Goal: Complete application form

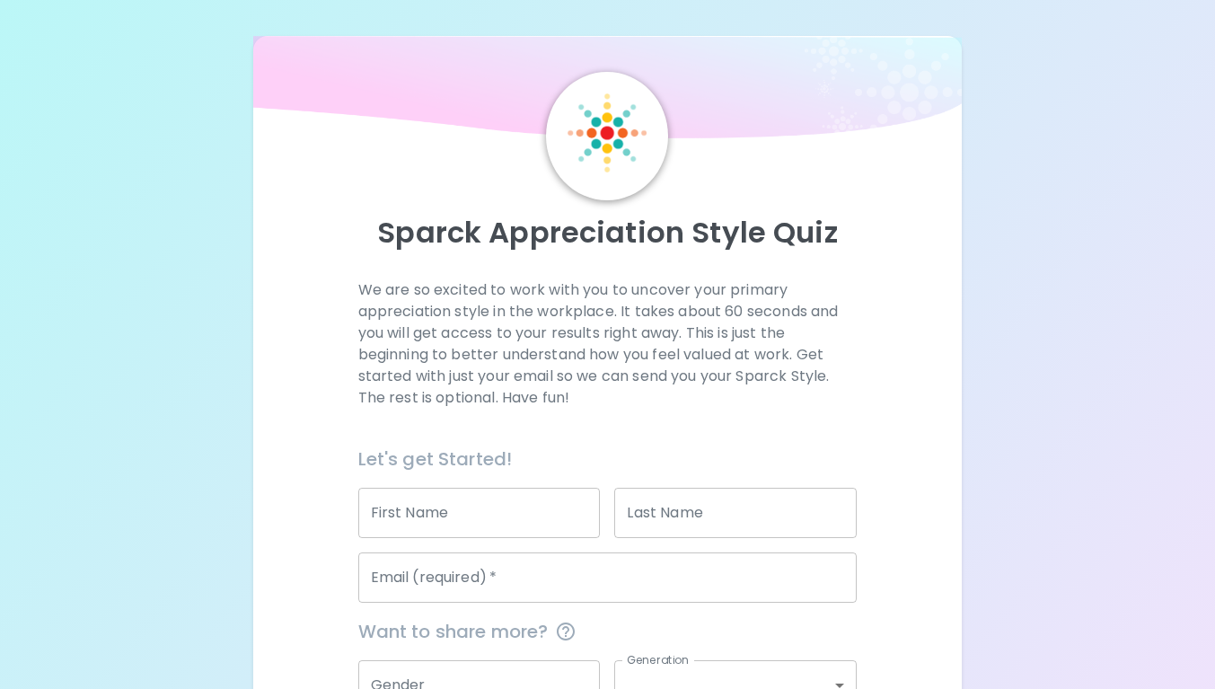
click at [501, 522] on input "First Name" at bounding box center [479, 513] width 242 height 50
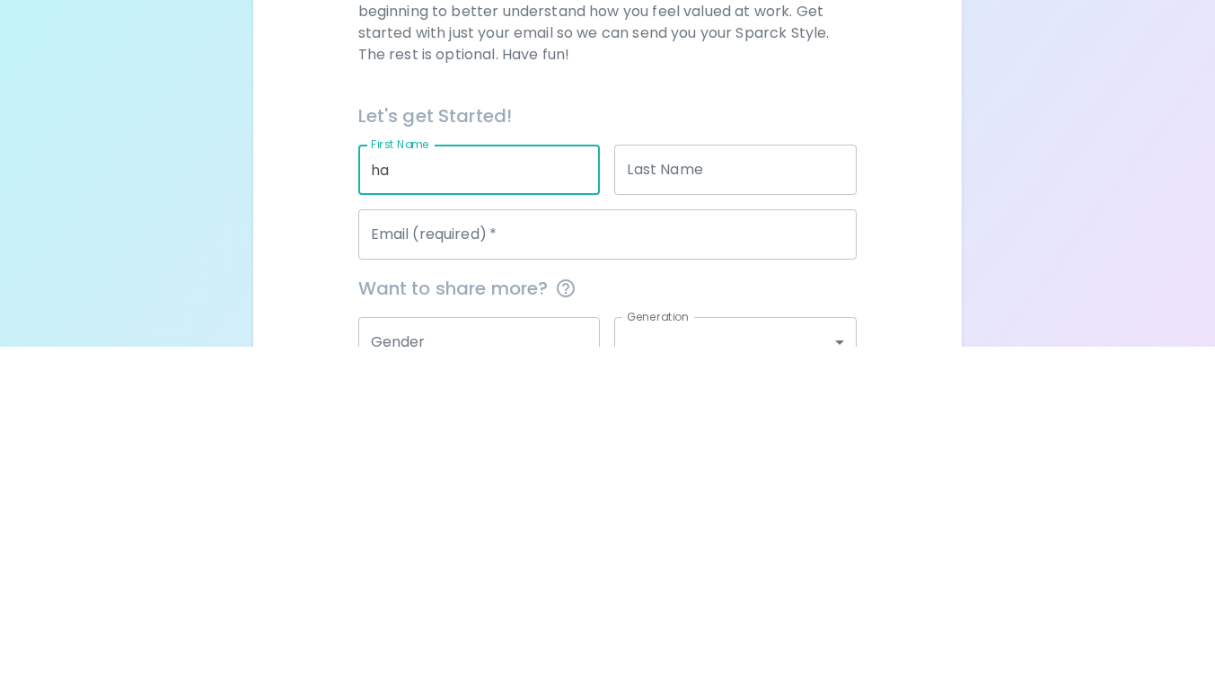
type input "h"
type input "Hailey"
click at [771, 521] on input "Last Name" at bounding box center [735, 513] width 242 height 50
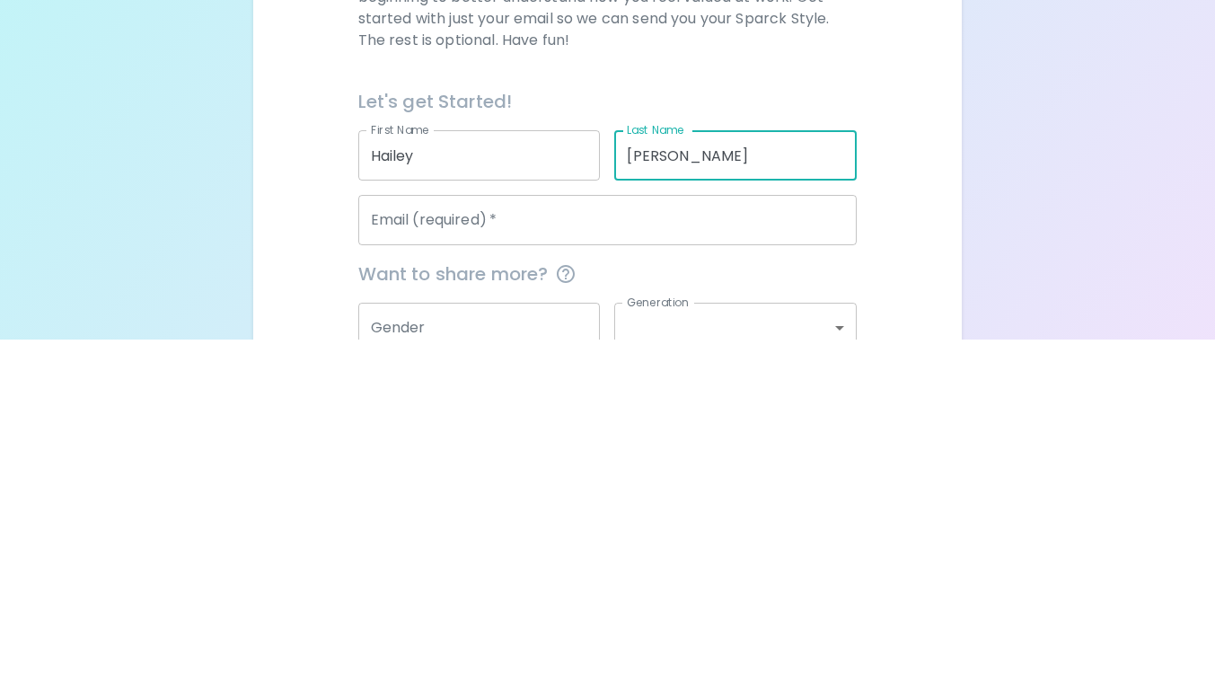
scroll to position [65, 0]
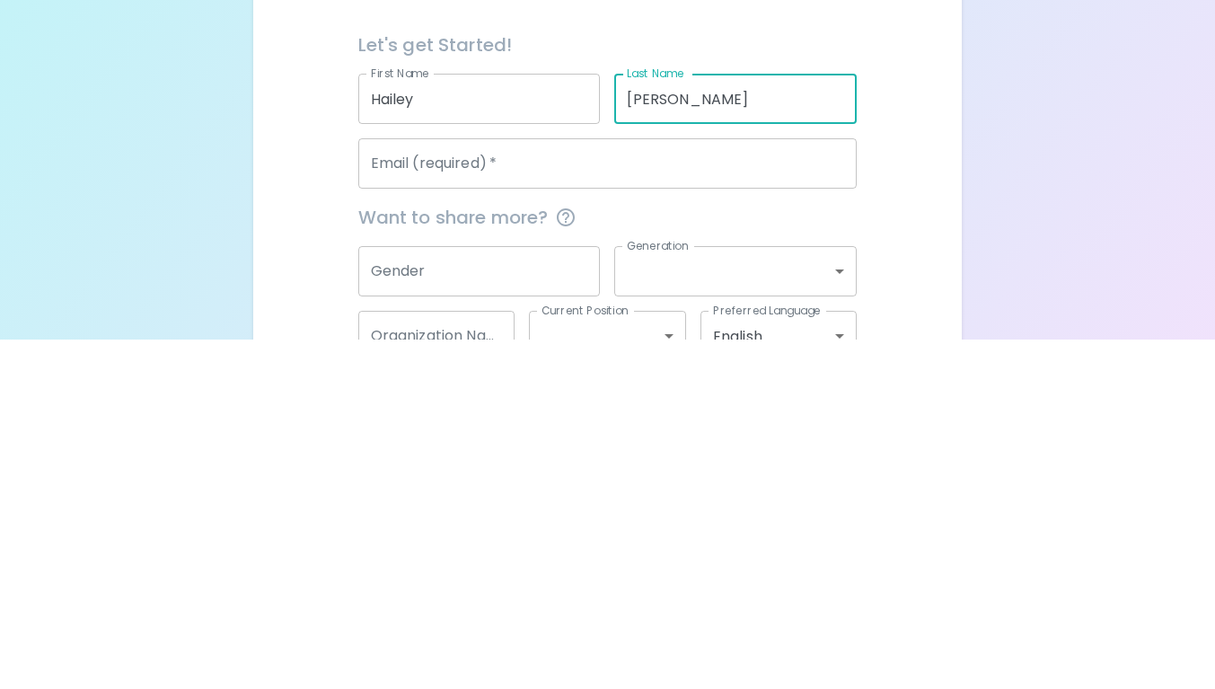
type input "[PERSON_NAME]"
click at [755, 518] on input "Email (required)   *" at bounding box center [607, 513] width 499 height 50
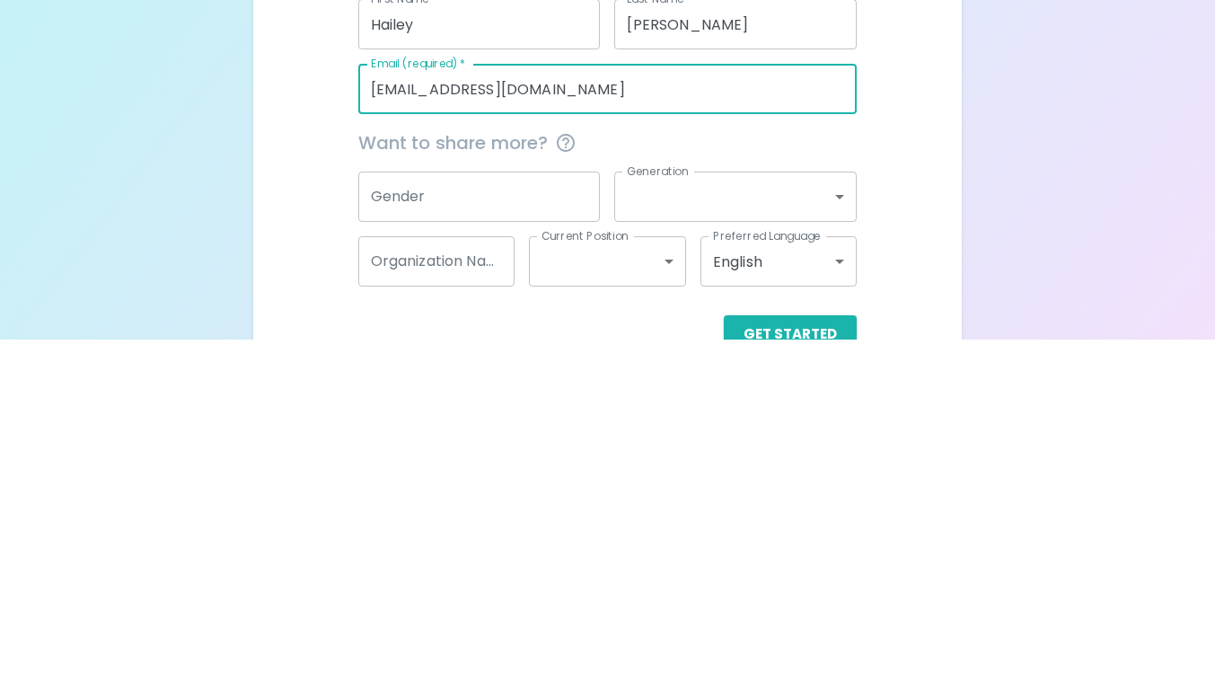
scroll to position [144, 0]
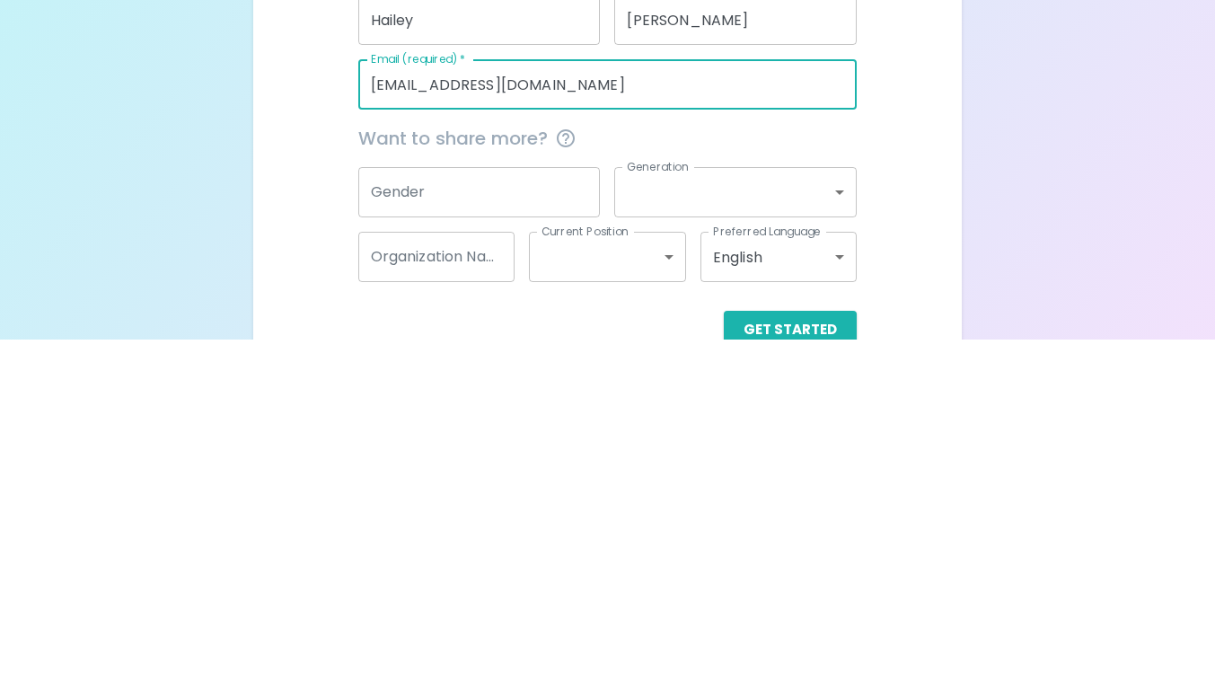
type input "[EMAIL_ADDRESS][DOMAIN_NAME]"
click at [776, 537] on body "Sparck Appreciation Style Quiz We are so excited to work with you to uncover yo…" at bounding box center [607, 294] width 1215 height 877
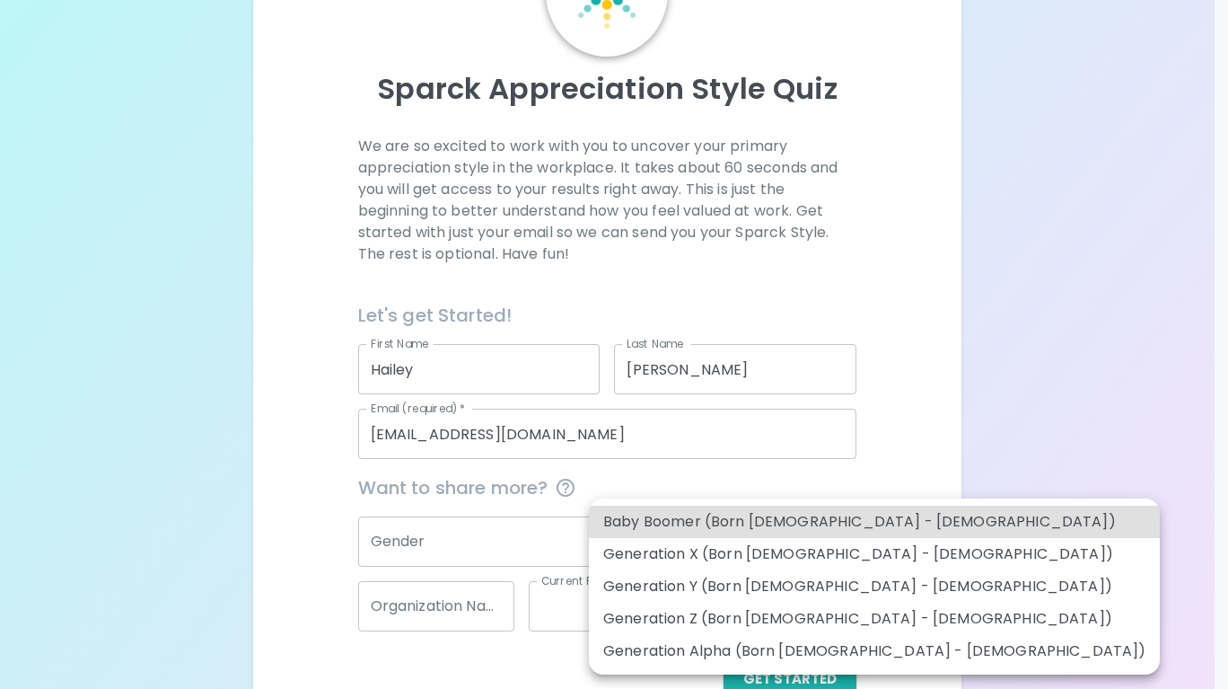
click at [819, 617] on li "Generation Z (Born [DEMOGRAPHIC_DATA] - [DEMOGRAPHIC_DATA])" at bounding box center [874, 618] width 571 height 32
type input "generation_z"
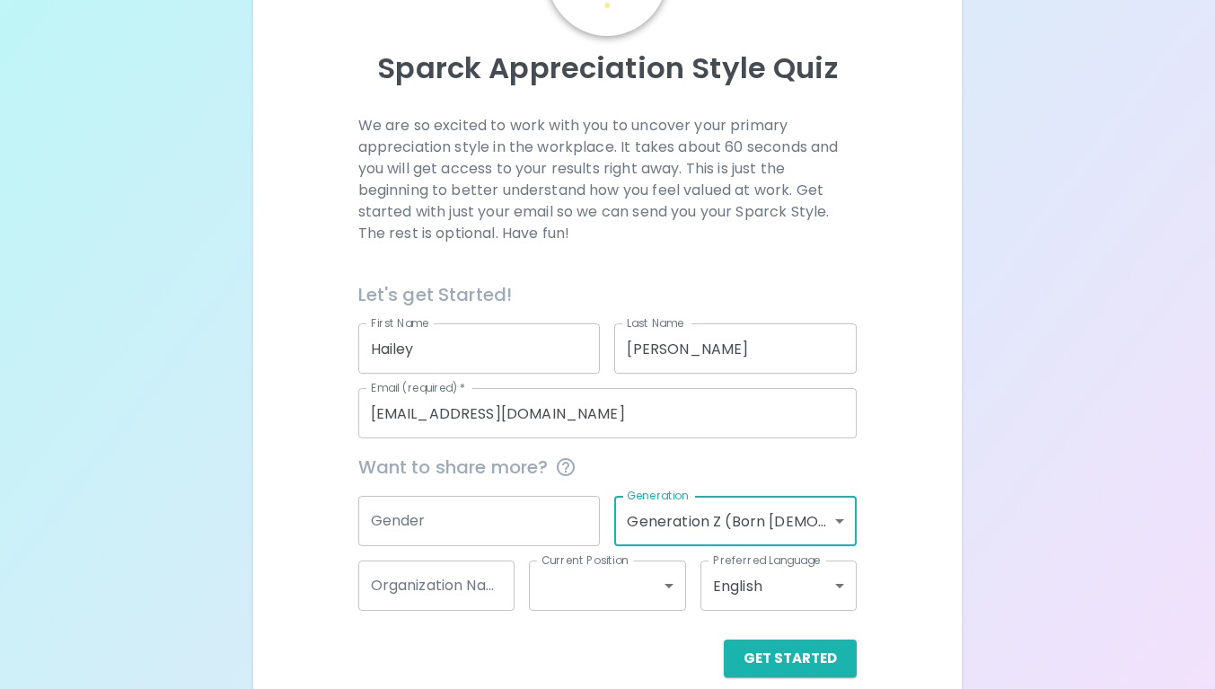
scroll to position [189, 0]
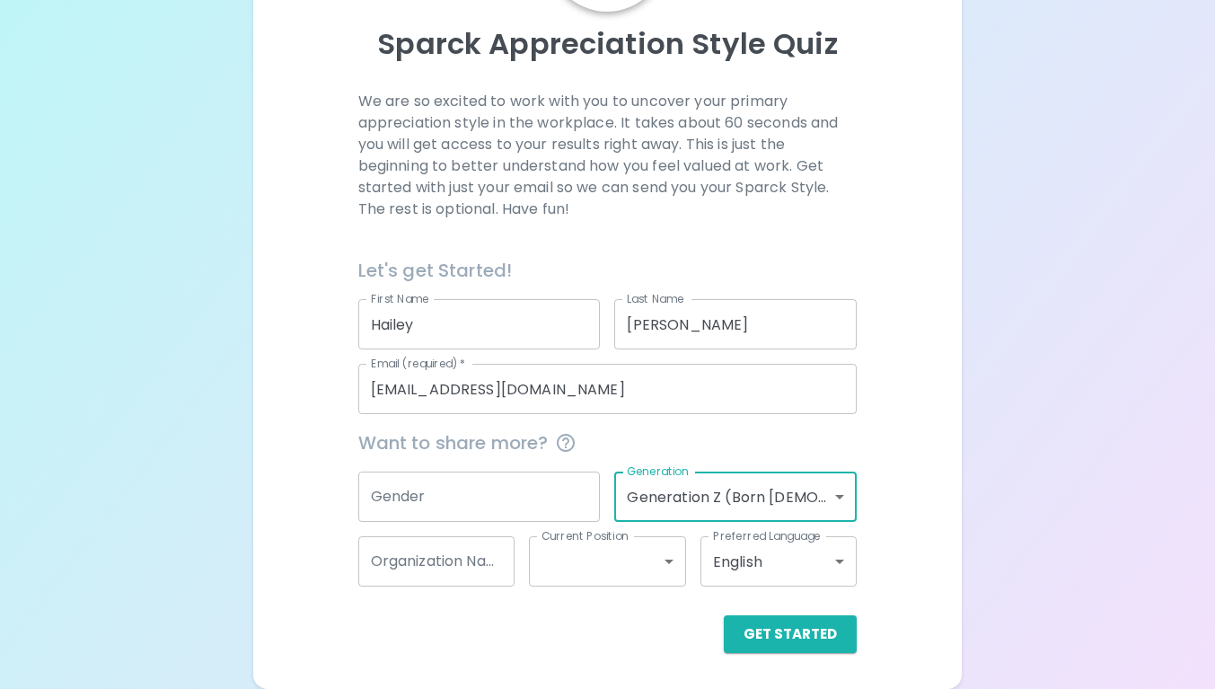
click at [453, 568] on div "Organization Name Organization Name" at bounding box center [436, 561] width 157 height 50
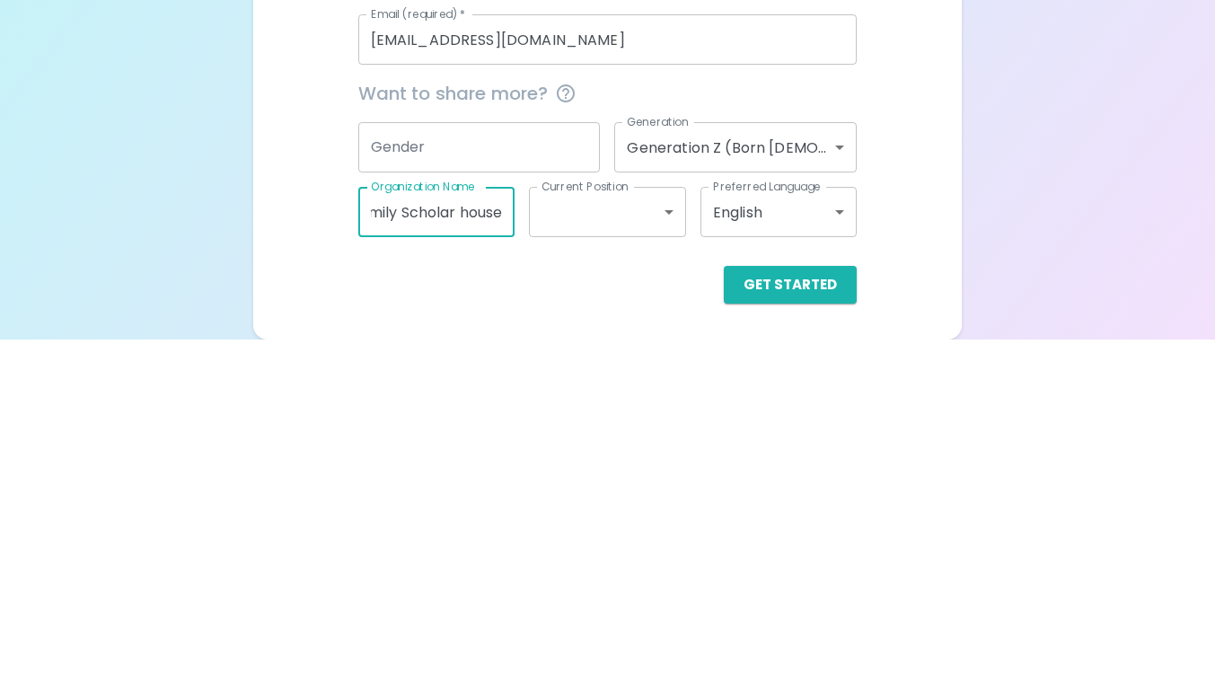
scroll to position [0, 22]
click at [461, 569] on input "family Scholar house" at bounding box center [436, 561] width 157 height 50
click at [392, 564] on input "family Scholar House" at bounding box center [436, 561] width 157 height 50
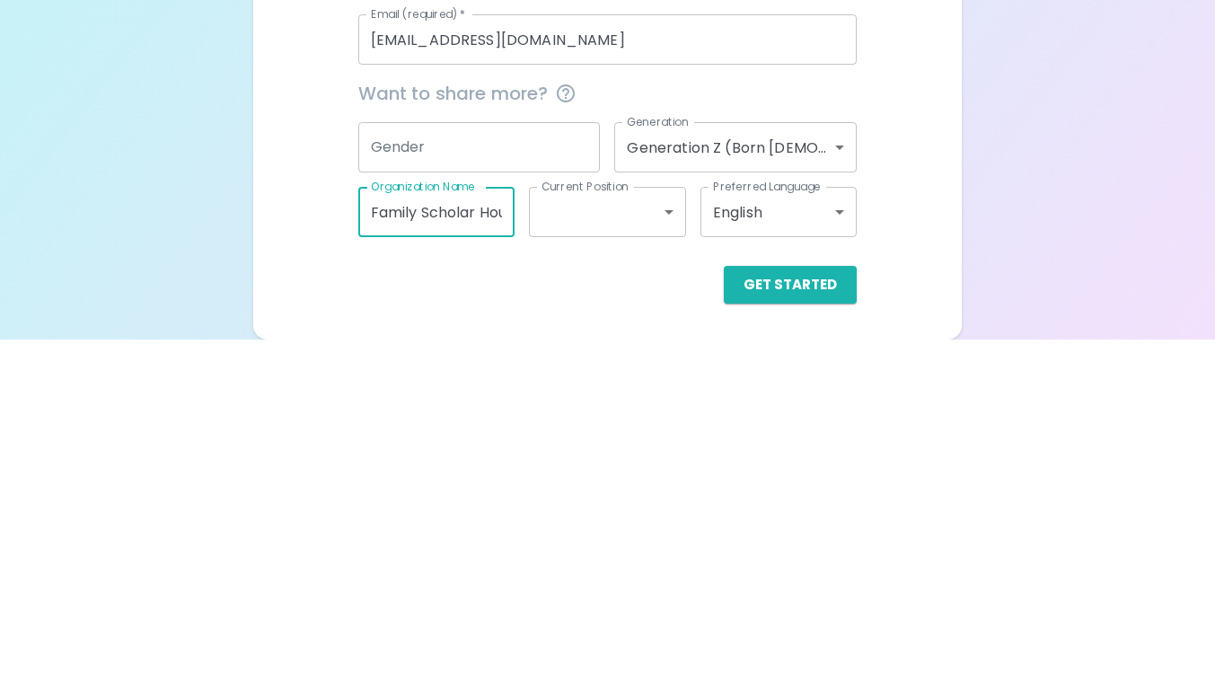
type input "Family Scholar House"
click at [636, 578] on body "Sparck Appreciation Style Quiz We are so excited to work with you to uncover yo…" at bounding box center [607, 249] width 1215 height 877
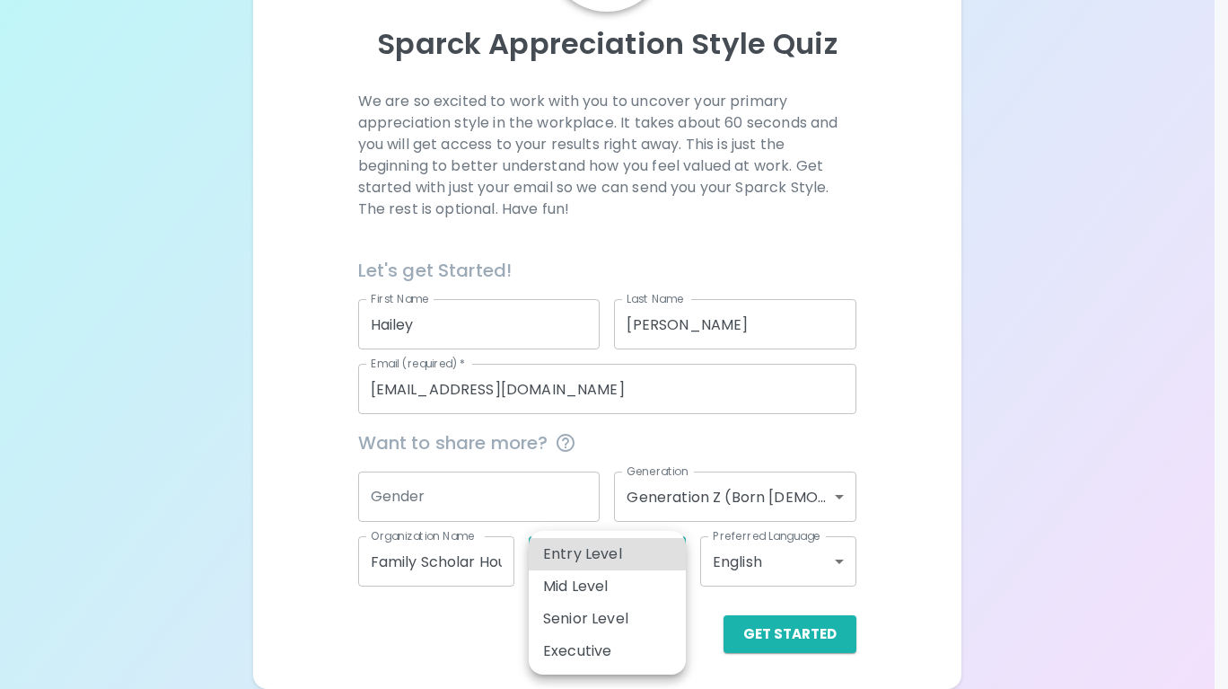
click at [651, 549] on li "Entry Level" at bounding box center [607, 554] width 157 height 32
type input "entry_level"
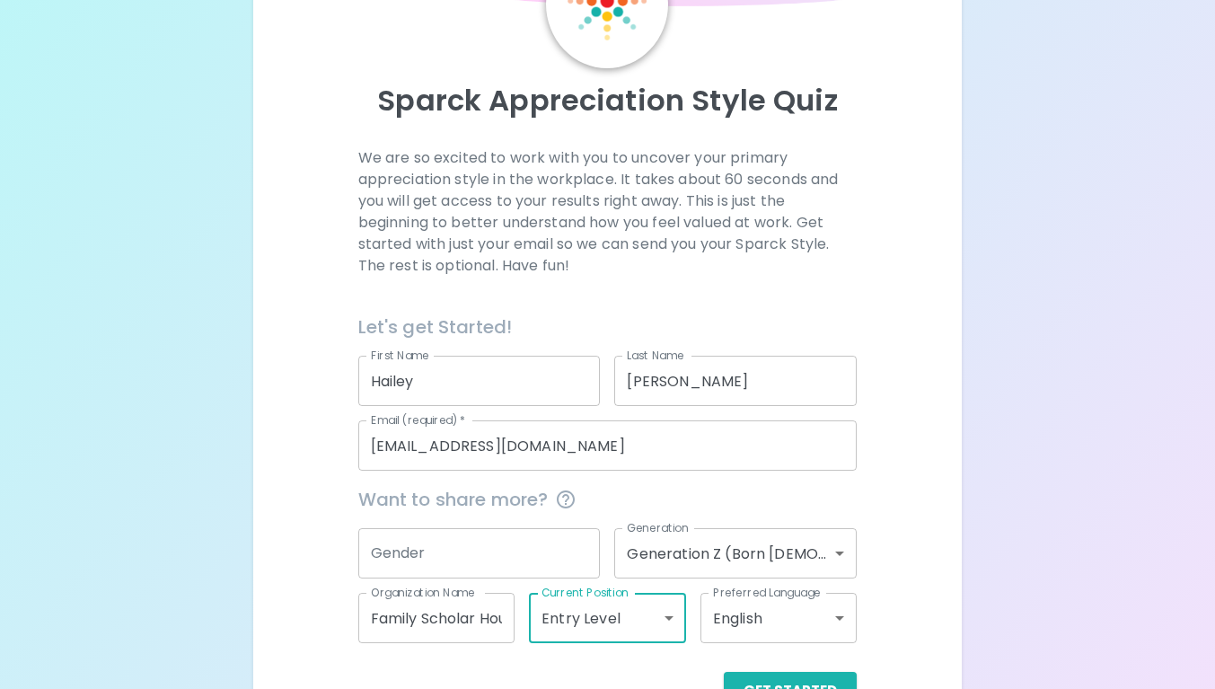
scroll to position [189, 0]
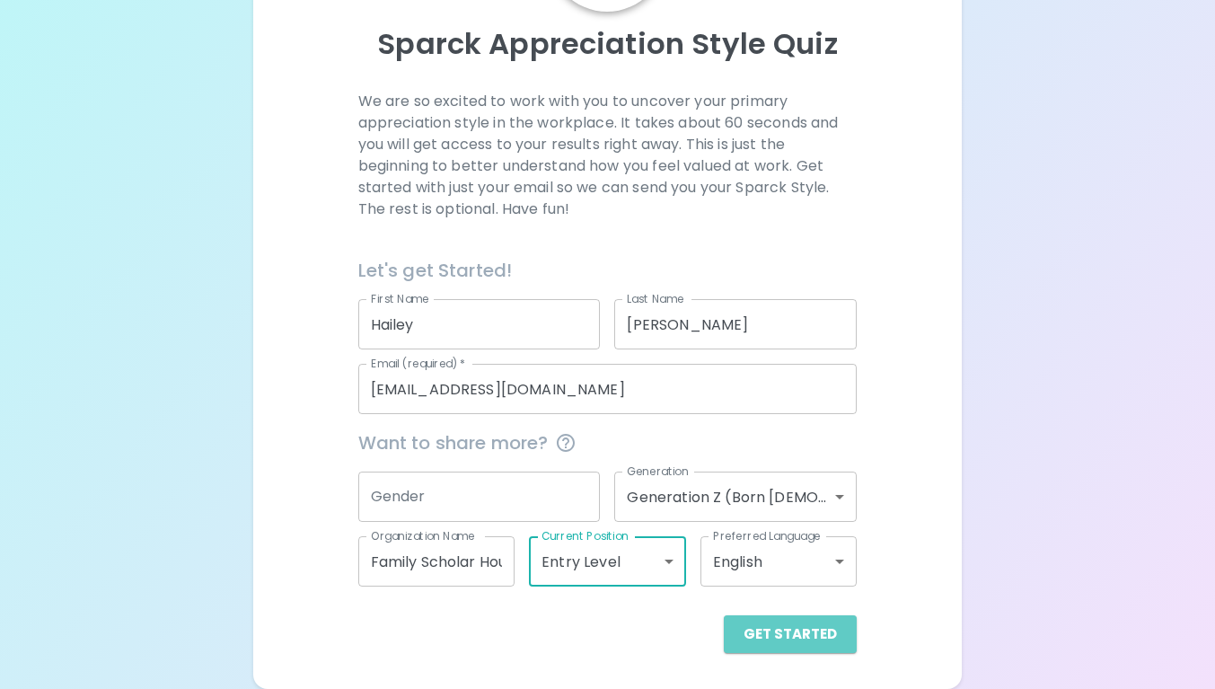
click at [830, 644] on button "Get Started" at bounding box center [790, 634] width 133 height 38
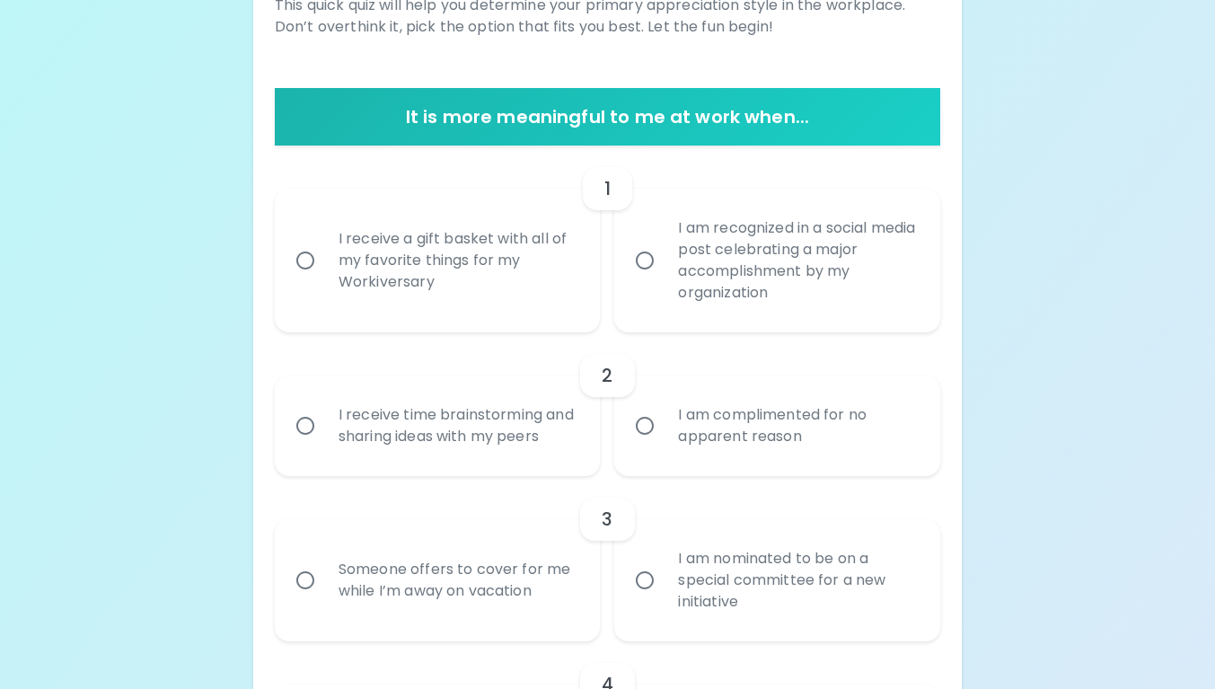
click at [436, 262] on div "I receive a gift basket with all of my favorite things for my Workiversary" at bounding box center [457, 260] width 267 height 108
click at [324, 262] on input "I receive a gift basket with all of my favorite things for my Workiversary" at bounding box center [305, 261] width 38 height 38
radio input "true"
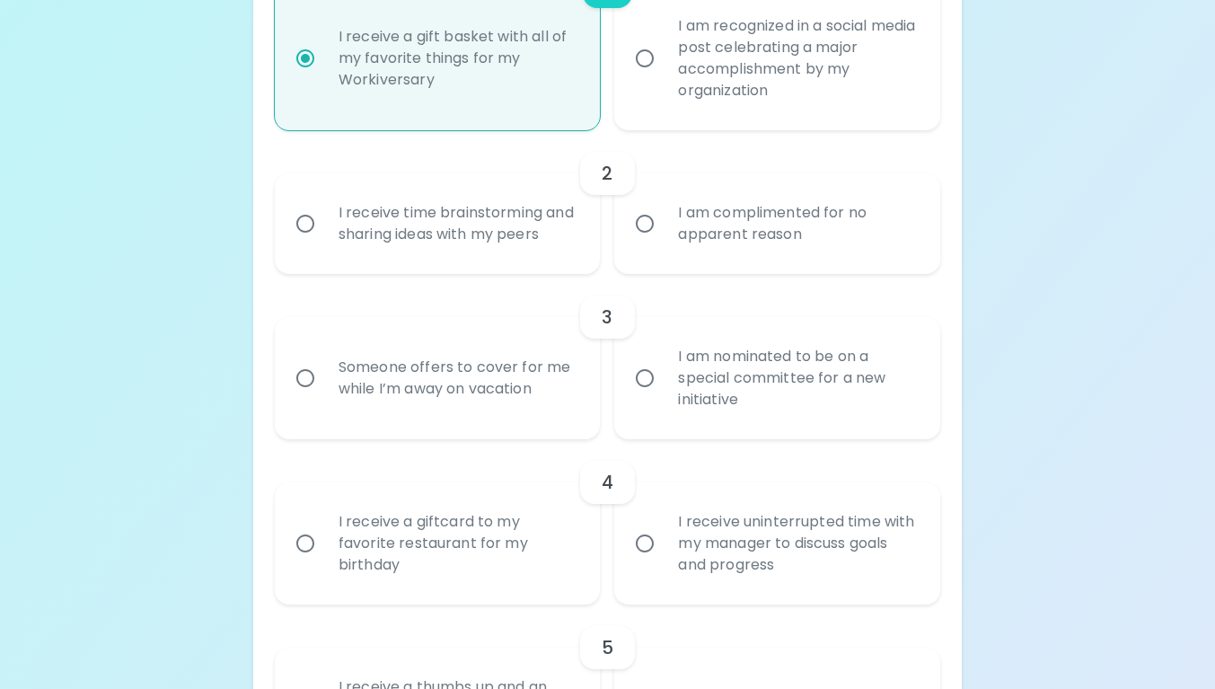
scroll to position [489, 0]
click at [529, 250] on div "I receive time brainstorming and sharing ideas with my peers" at bounding box center [457, 221] width 267 height 86
click at [324, 240] on input "I receive time brainstorming and sharing ideas with my peers" at bounding box center [305, 221] width 38 height 38
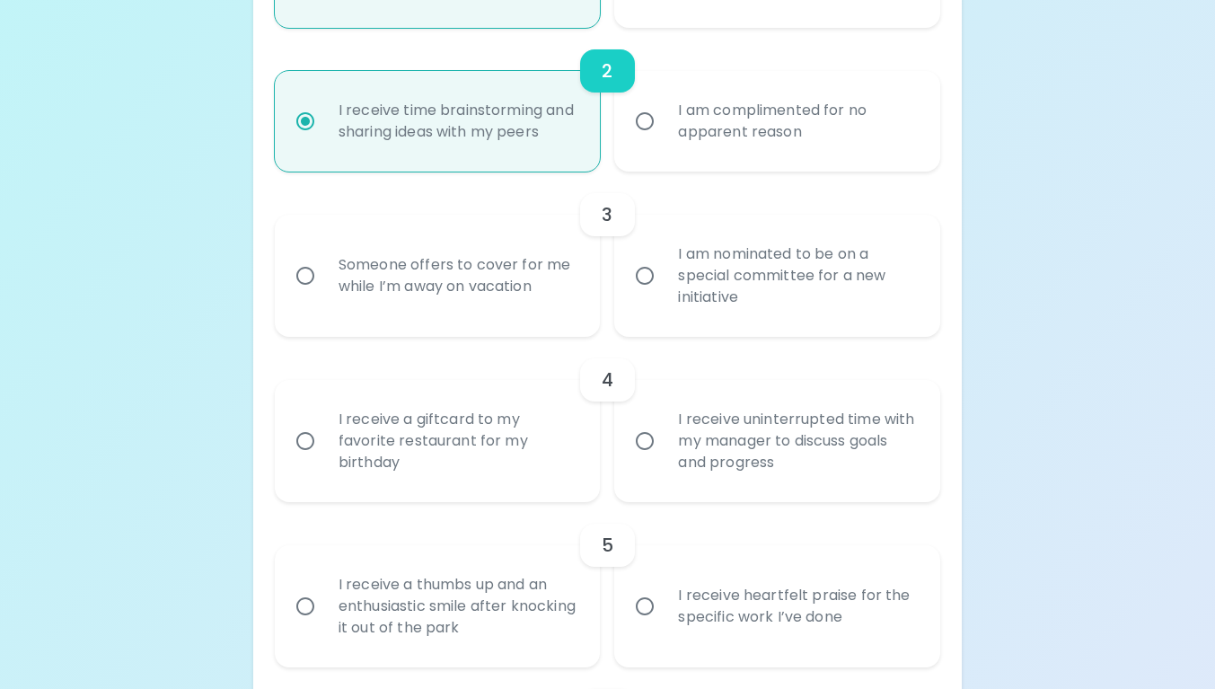
scroll to position [588, 0]
click at [895, 136] on div "I am complimented for no apparent reason" at bounding box center [796, 122] width 267 height 86
click at [663, 136] on input "I am complimented for no apparent reason" at bounding box center [645, 122] width 38 height 38
radio input "false"
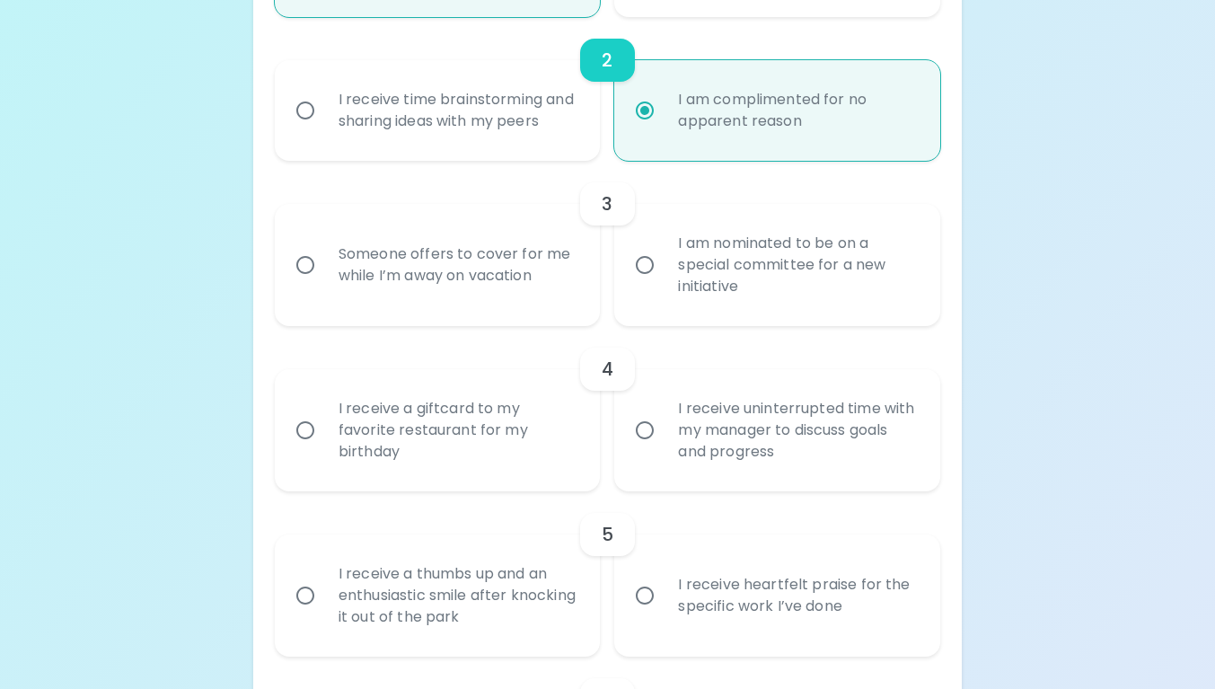
scroll to position [601, 0]
click at [906, 270] on div "I am nominated to be on a special committee for a new initiative" at bounding box center [796, 264] width 267 height 108
click at [663, 270] on input "I am nominated to be on a special committee for a new initiative" at bounding box center [645, 264] width 38 height 38
radio input "true"
radio input "false"
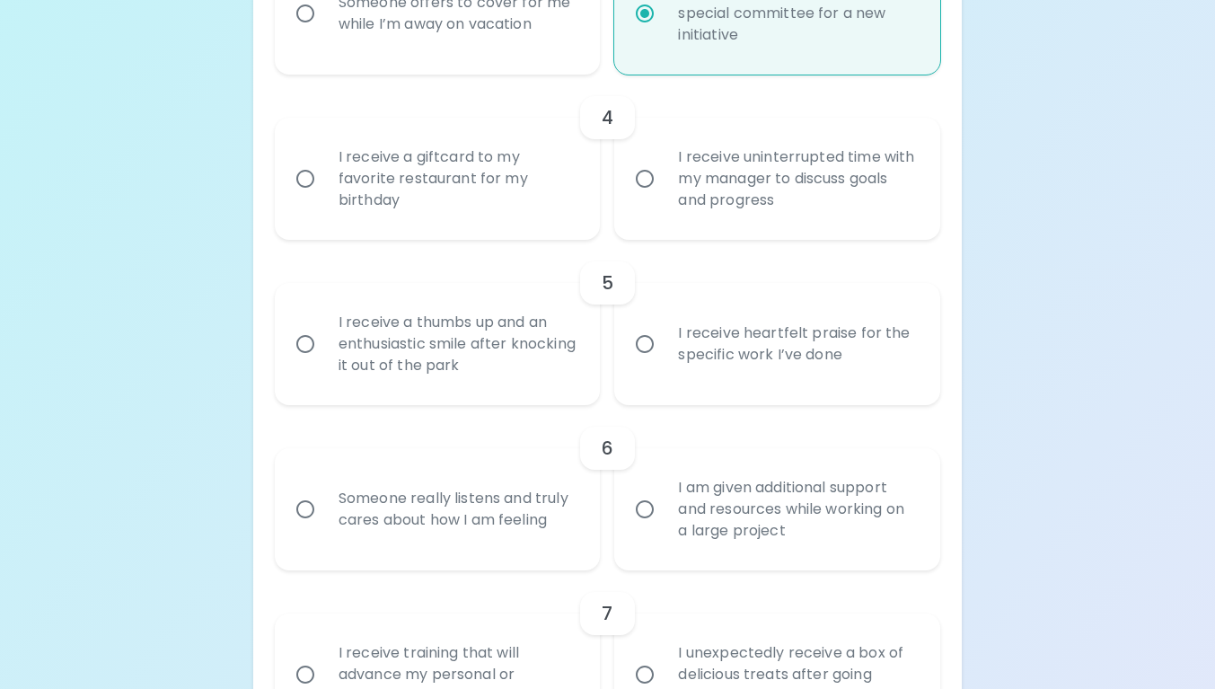
scroll to position [854, 0]
click at [892, 211] on div "I receive uninterrupted time with my manager to discuss goals and progress" at bounding box center [796, 176] width 267 height 108
click at [663, 195] on input "I receive uninterrupted time with my manager to discuss goals and progress" at bounding box center [645, 176] width 38 height 38
radio input "false"
radio input "true"
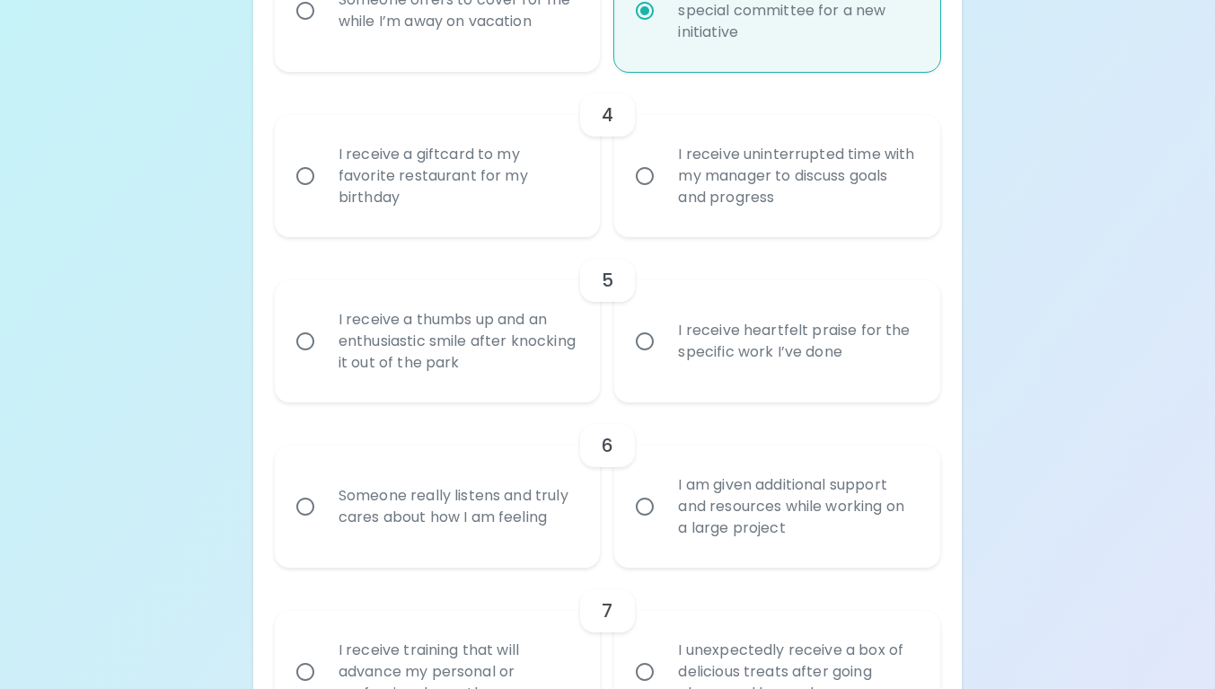
radio input "false"
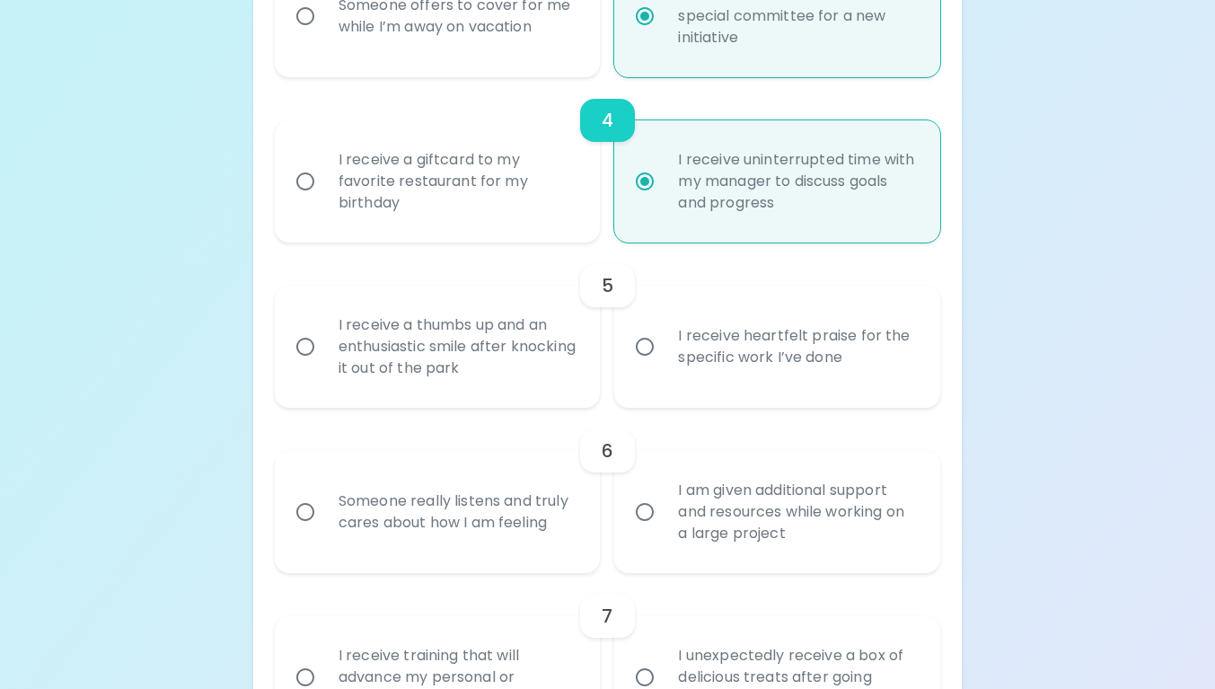
scroll to position [847, 0]
click at [532, 206] on div "I receive a giftcard to my favorite restaurant for my birthday" at bounding box center [457, 183] width 267 height 108
click at [324, 202] on input "I receive a giftcard to my favorite restaurant for my birthday" at bounding box center [305, 183] width 38 height 38
radio input "false"
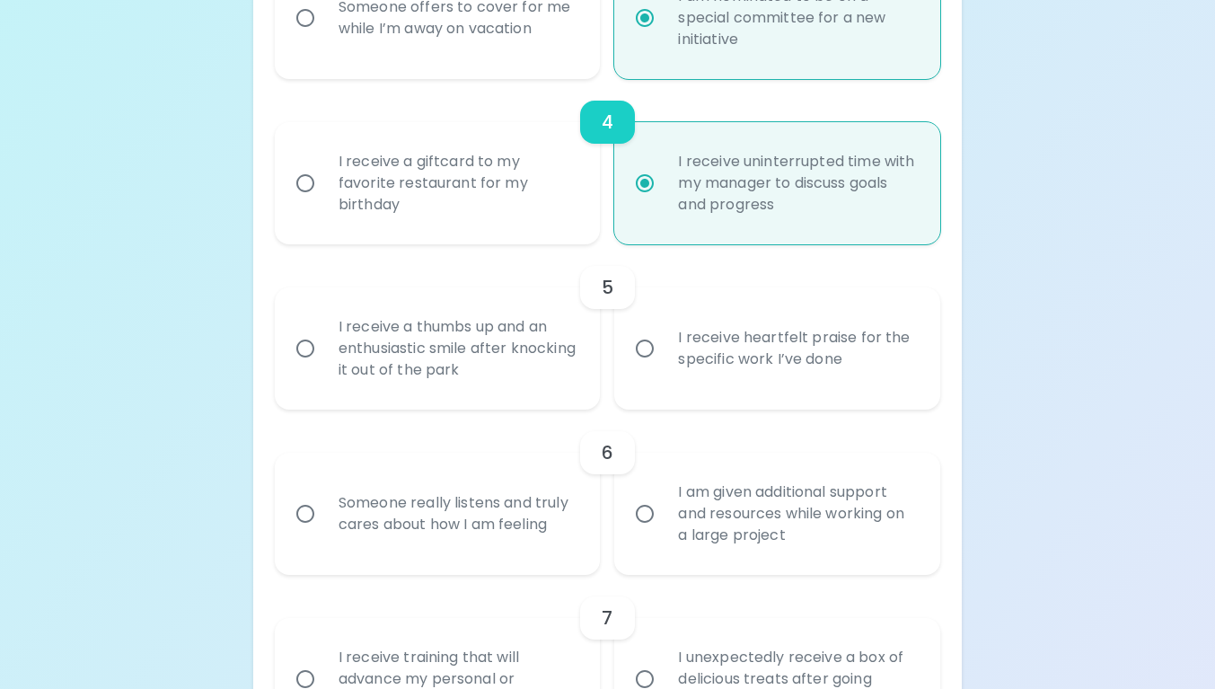
radio input "false"
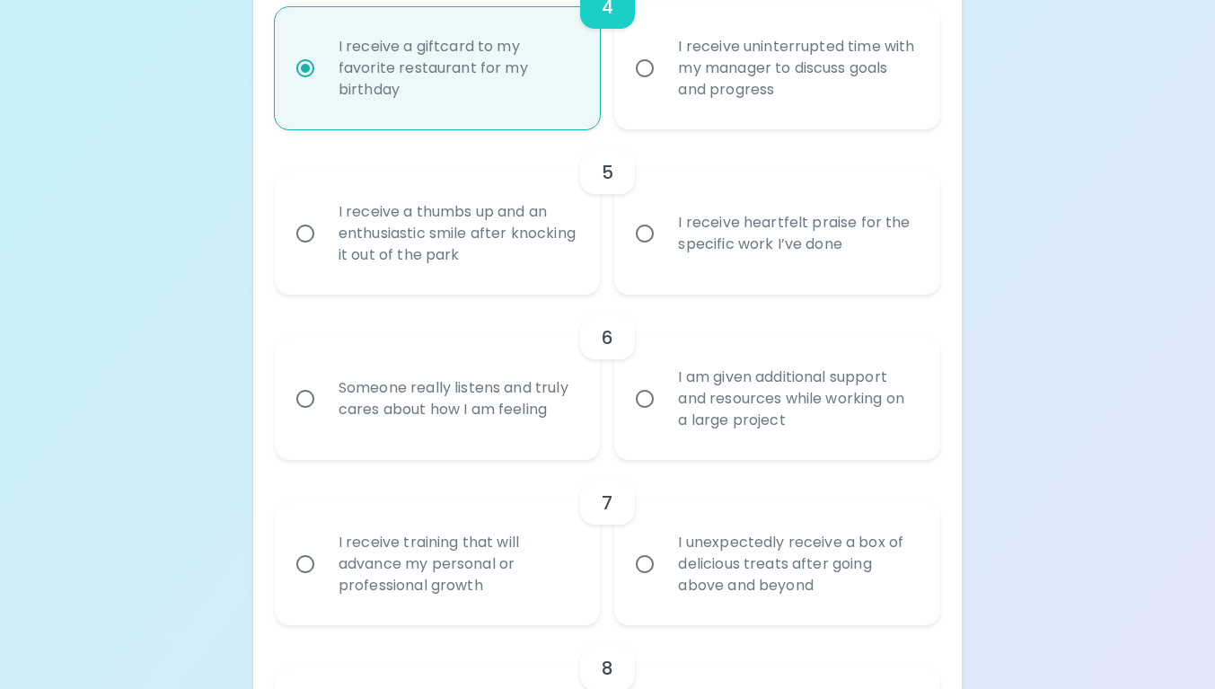
scroll to position [964, 0]
click at [501, 417] on div "Someone really listens and truly cares about how I am feeling" at bounding box center [457, 396] width 267 height 86
click at [324, 415] on input "Someone really listens and truly cares about how I am feeling" at bounding box center [305, 396] width 38 height 38
radio input "false"
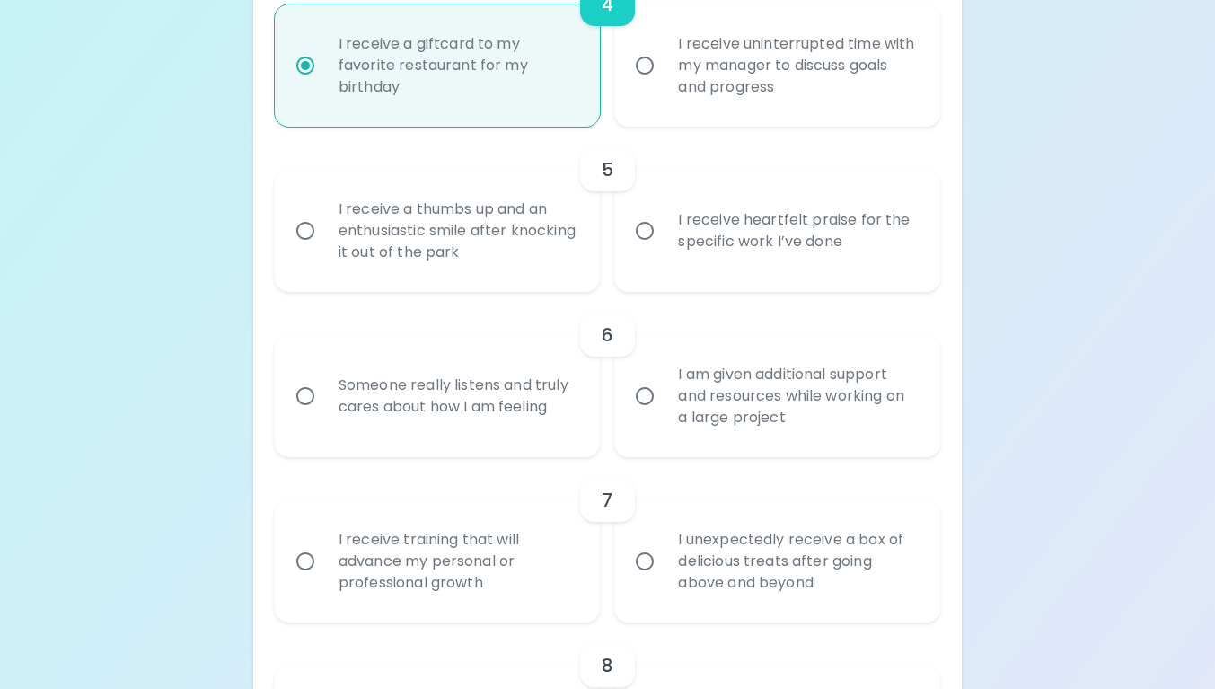
radio input "true"
radio input "false"
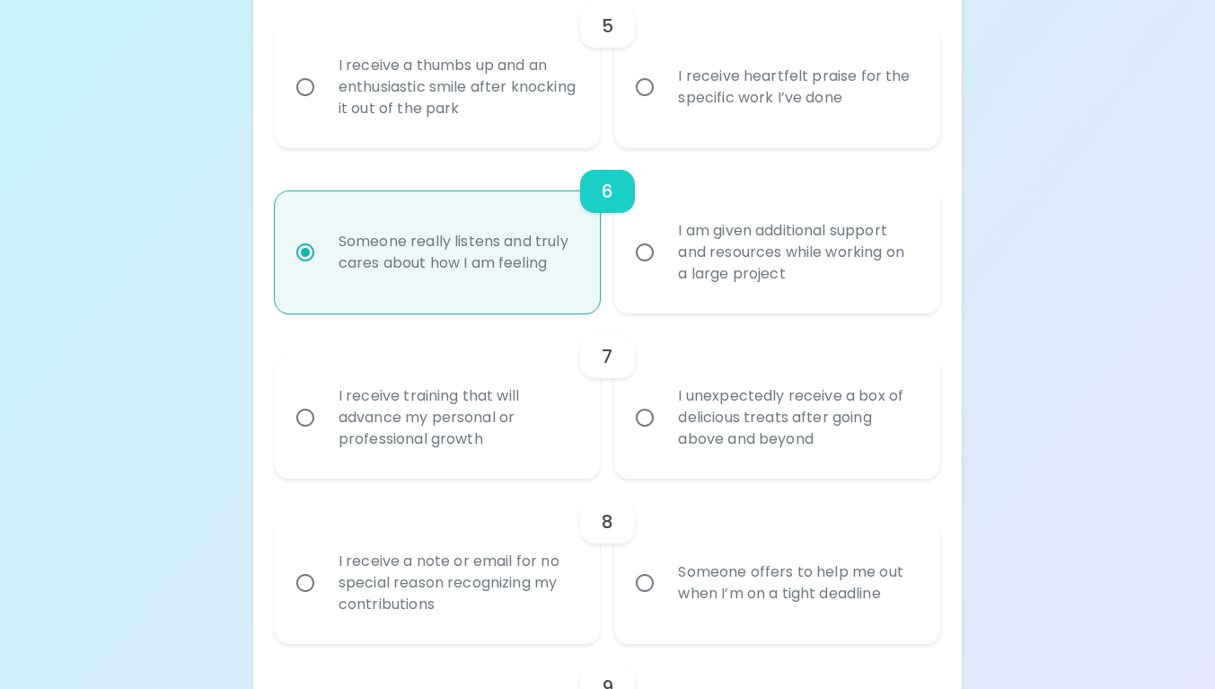
click at [882, 119] on div "I receive heartfelt praise for the specific work I’ve done" at bounding box center [796, 87] width 267 height 86
click at [663, 106] on input "I receive heartfelt praise for the specific work I’ve done" at bounding box center [645, 87] width 38 height 38
radio input "false"
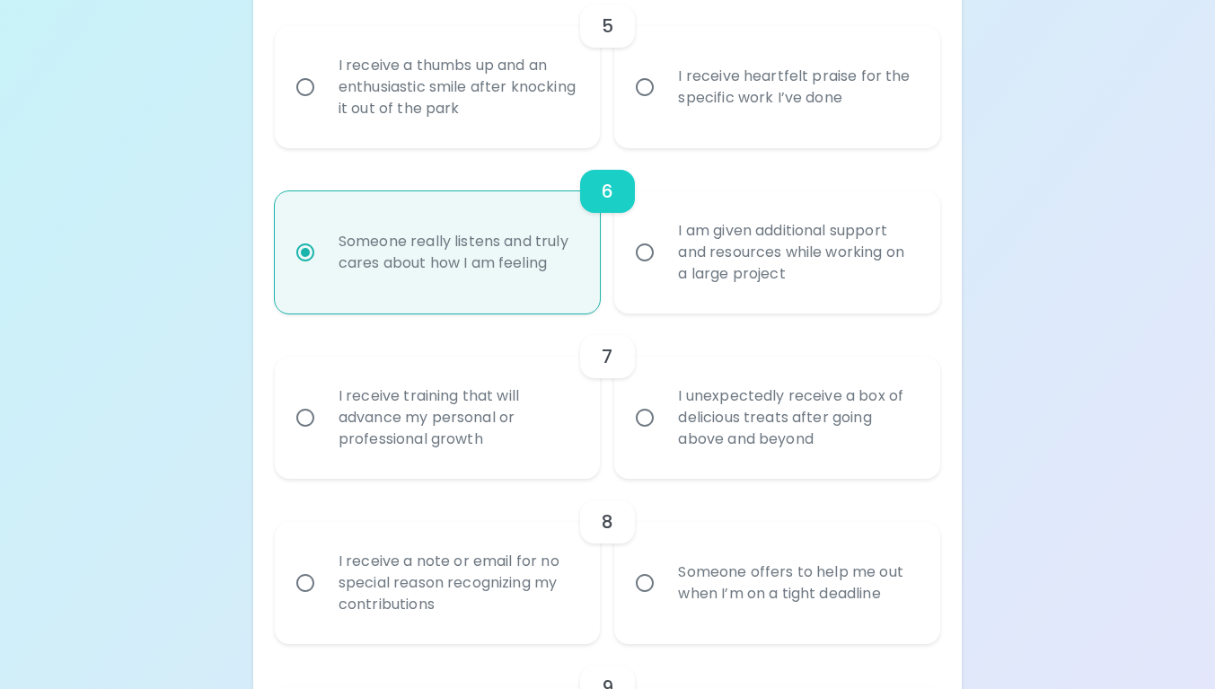
radio input "false"
radio input "true"
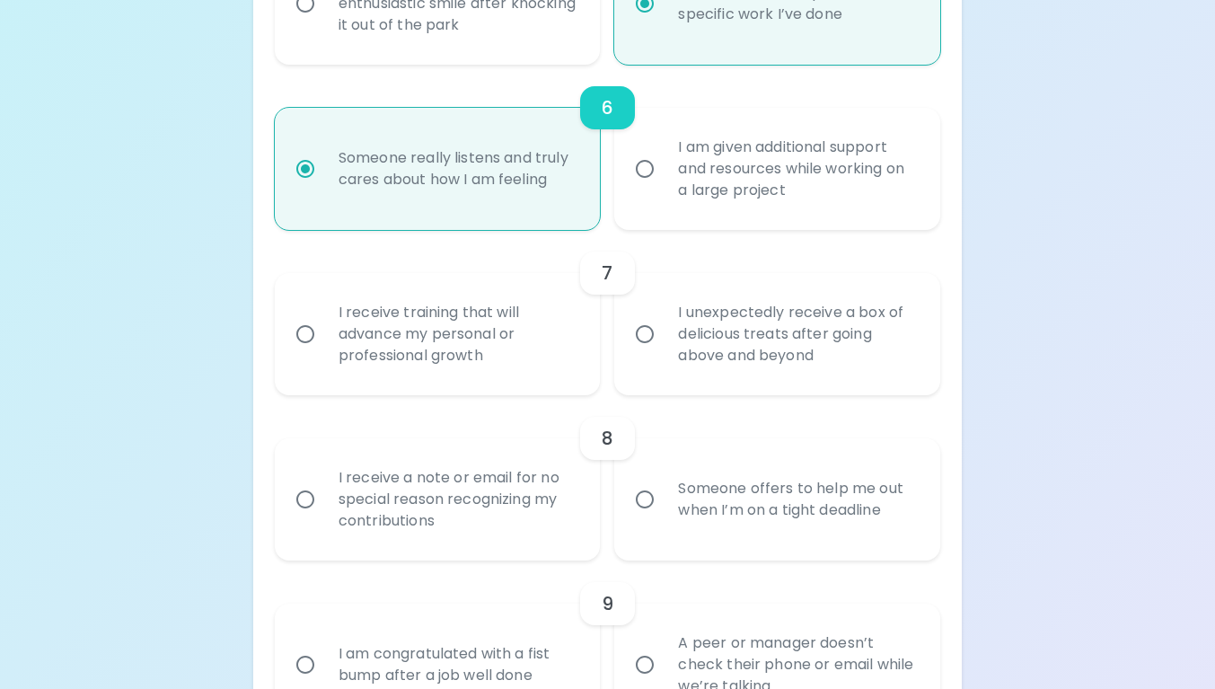
scroll to position [1192, 0]
click at [524, 371] on div "I receive training that will advance my personal or professional growth" at bounding box center [457, 333] width 267 height 108
click at [324, 352] on input "I receive training that will advance my personal or professional growth" at bounding box center [305, 333] width 38 height 38
radio input "false"
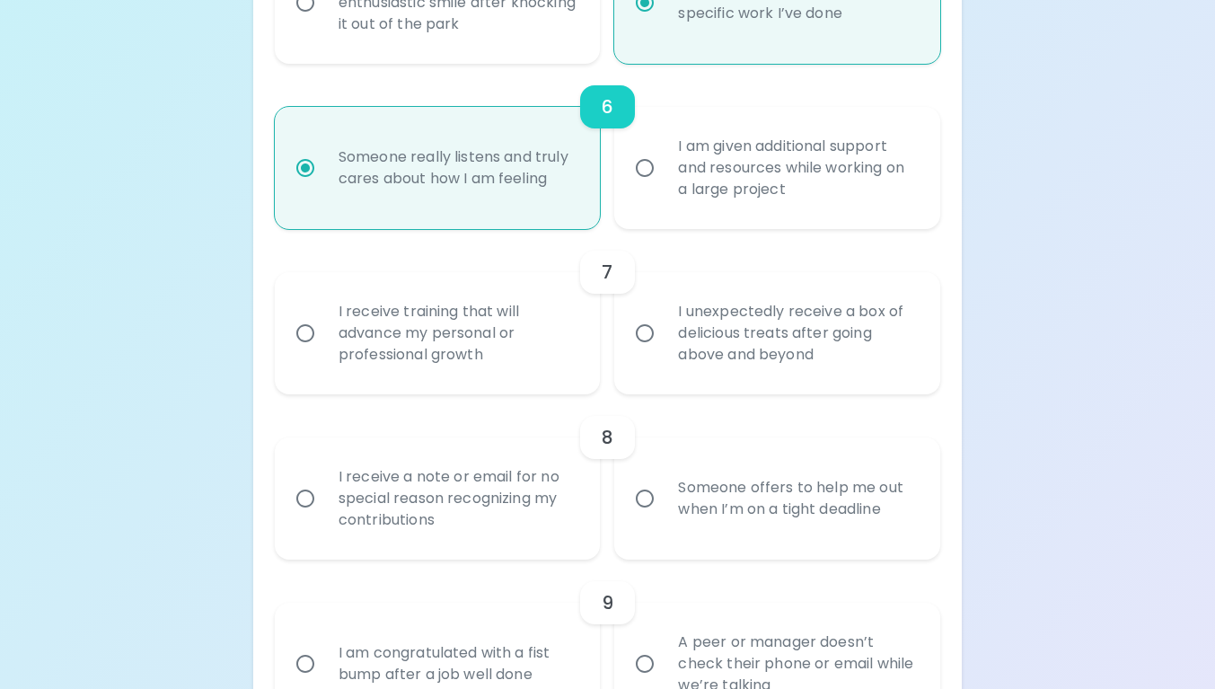
radio input "false"
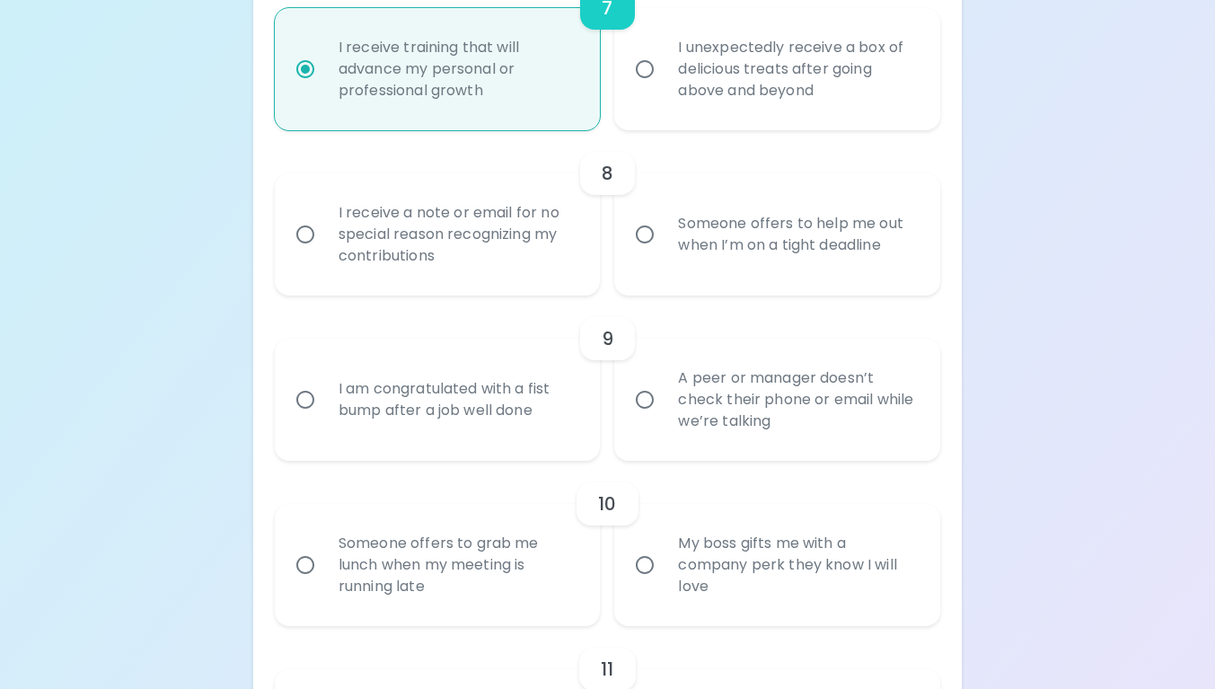
scroll to position [1456, 0]
click at [529, 286] on div "I receive a note or email for no special reason recognizing my contributions" at bounding box center [457, 234] width 267 height 108
click at [324, 253] on input "I receive a note or email for no special reason recognizing my contributions" at bounding box center [305, 234] width 38 height 38
radio input "false"
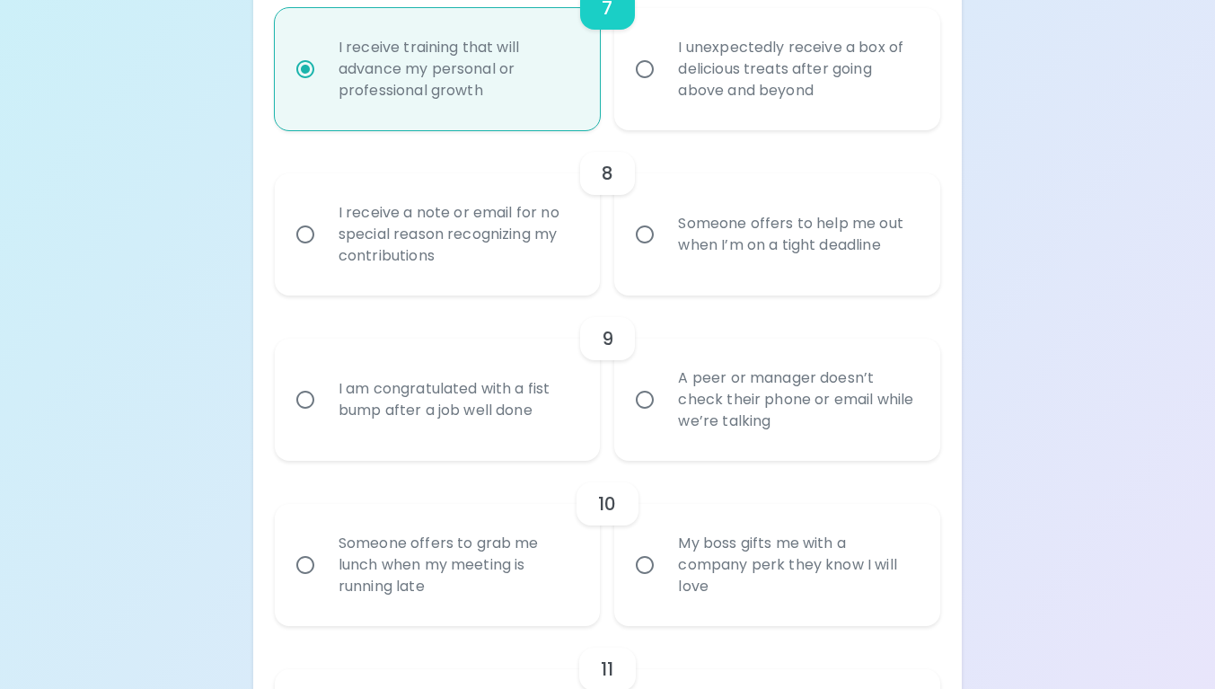
radio input "false"
radio input "true"
radio input "false"
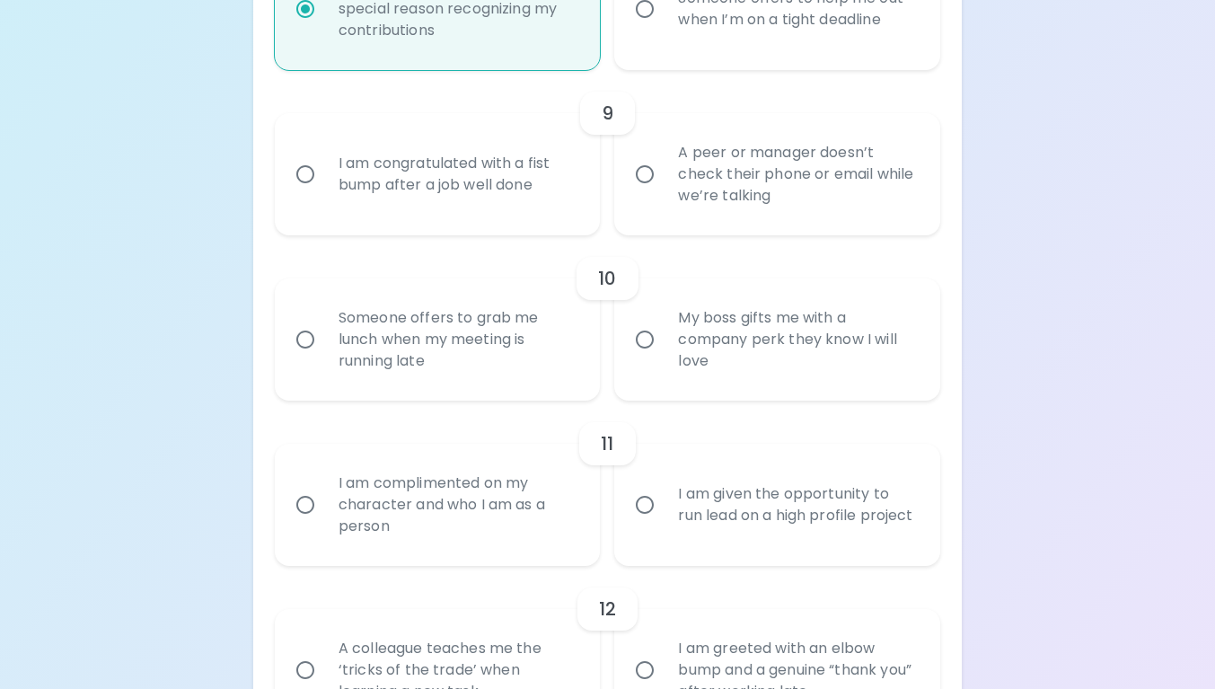
click at [508, 199] on div "I am congratulated with a fist bump after a job well done" at bounding box center [457, 174] width 267 height 86
click at [324, 193] on input "I am congratulated with a fist bump after a job well done" at bounding box center [305, 174] width 38 height 38
radio input "false"
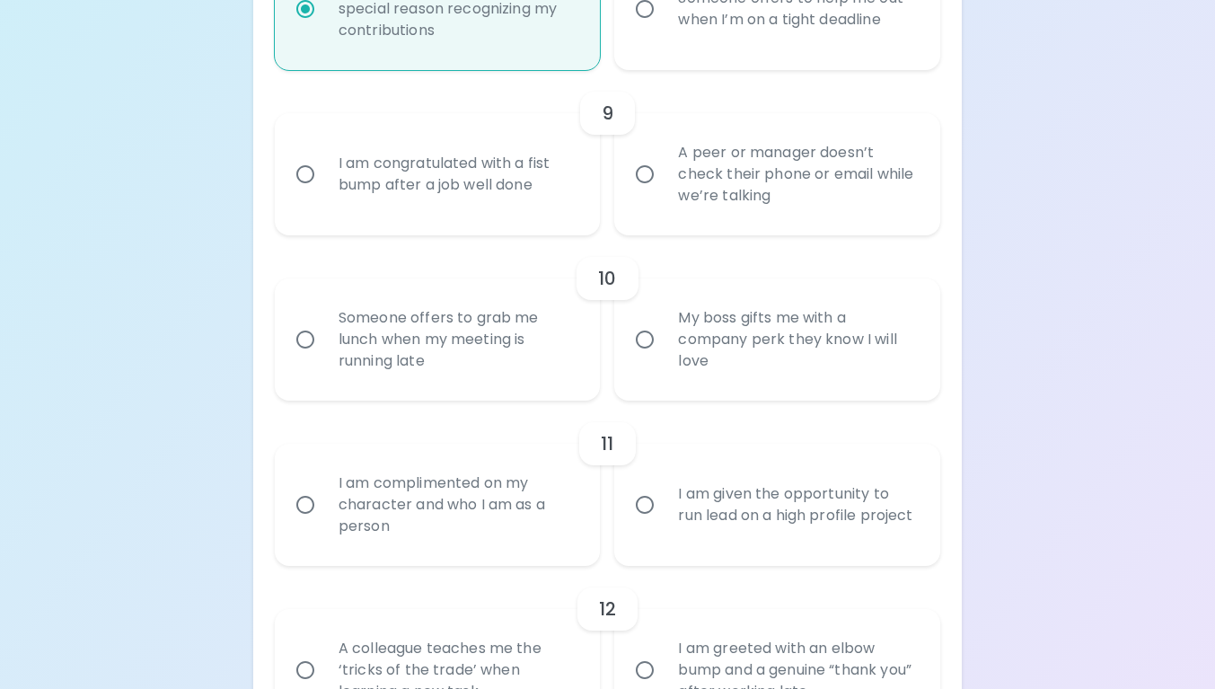
radio input "false"
radio input "true"
radio input "false"
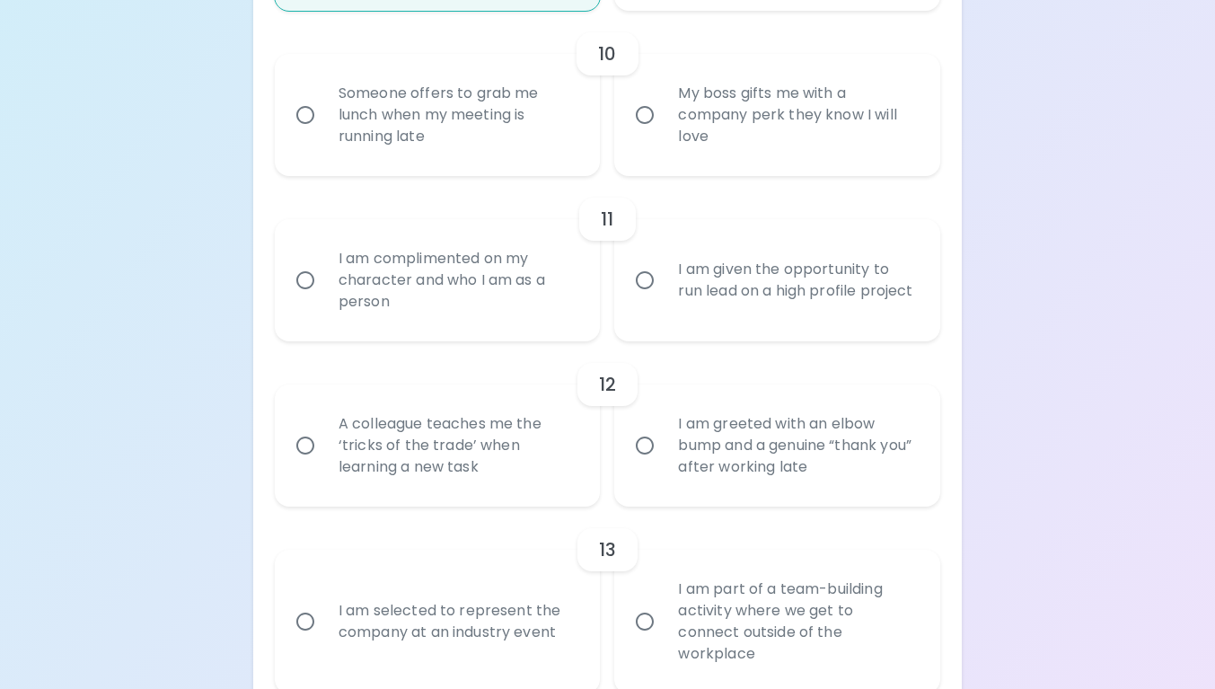
scroll to position [1907, 0]
click at [487, 119] on div "Someone offers to grab me lunch when my meeting is running late" at bounding box center [457, 114] width 267 height 108
click at [324, 119] on input "Someone offers to grab me lunch when my meeting is running late" at bounding box center [305, 114] width 38 height 38
radio input "false"
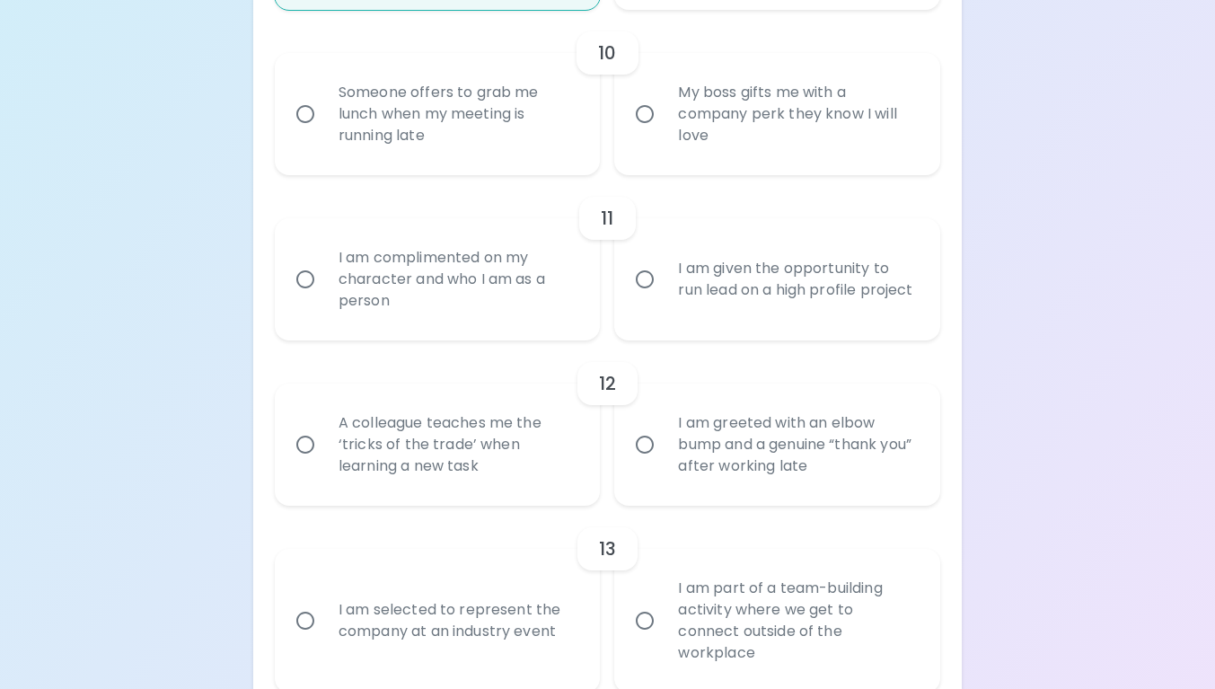
radio input "false"
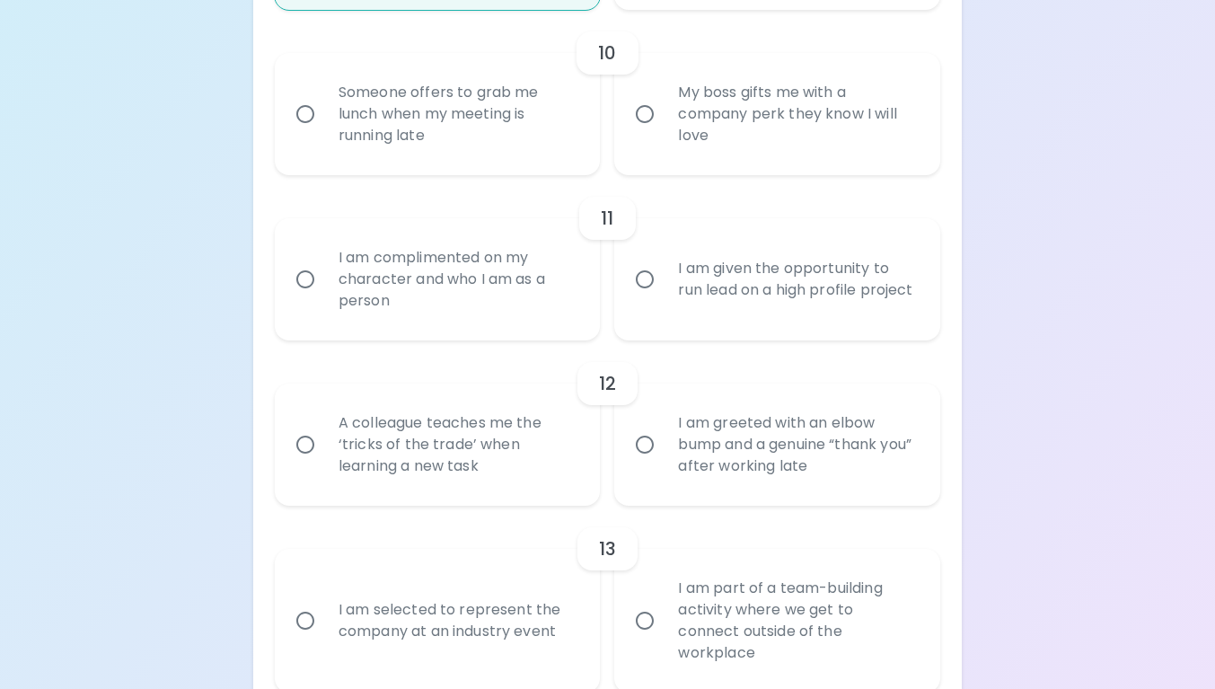
radio input "true"
radio input "false"
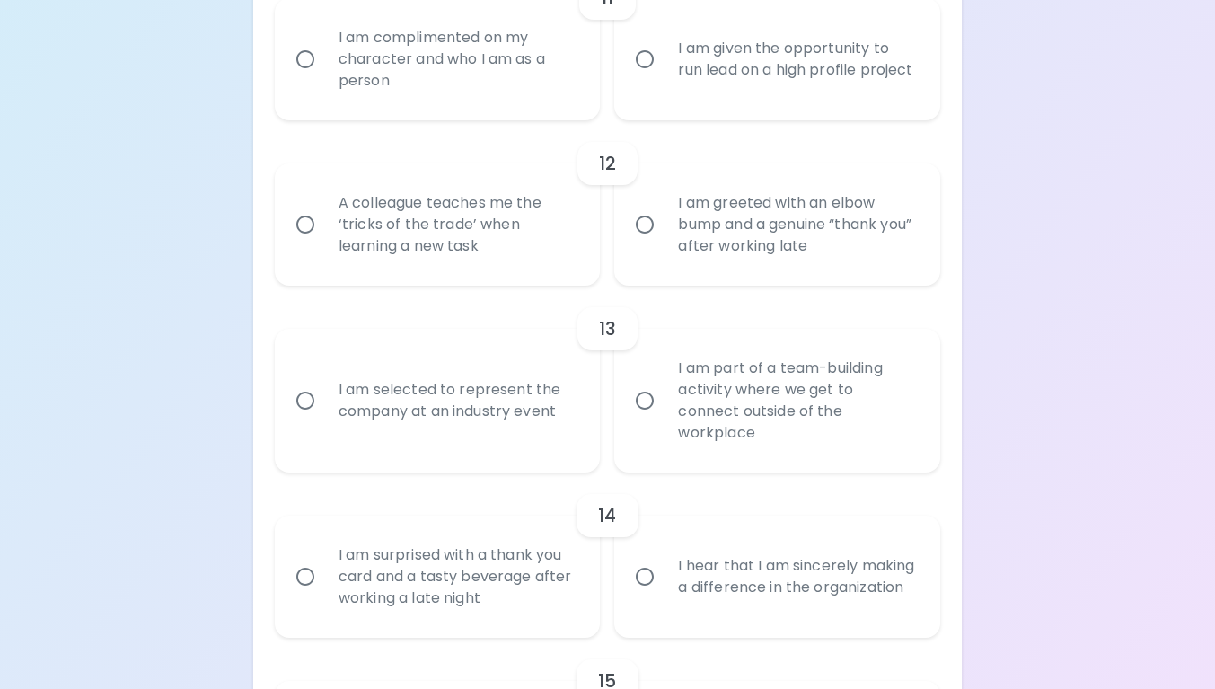
scroll to position [2131, 0]
click at [514, 101] on div "I am complimented on my character and who I am as a person" at bounding box center [457, 56] width 267 height 108
click at [324, 75] on input "I am complimented on my character and who I am as a person" at bounding box center [305, 56] width 38 height 38
radio input "false"
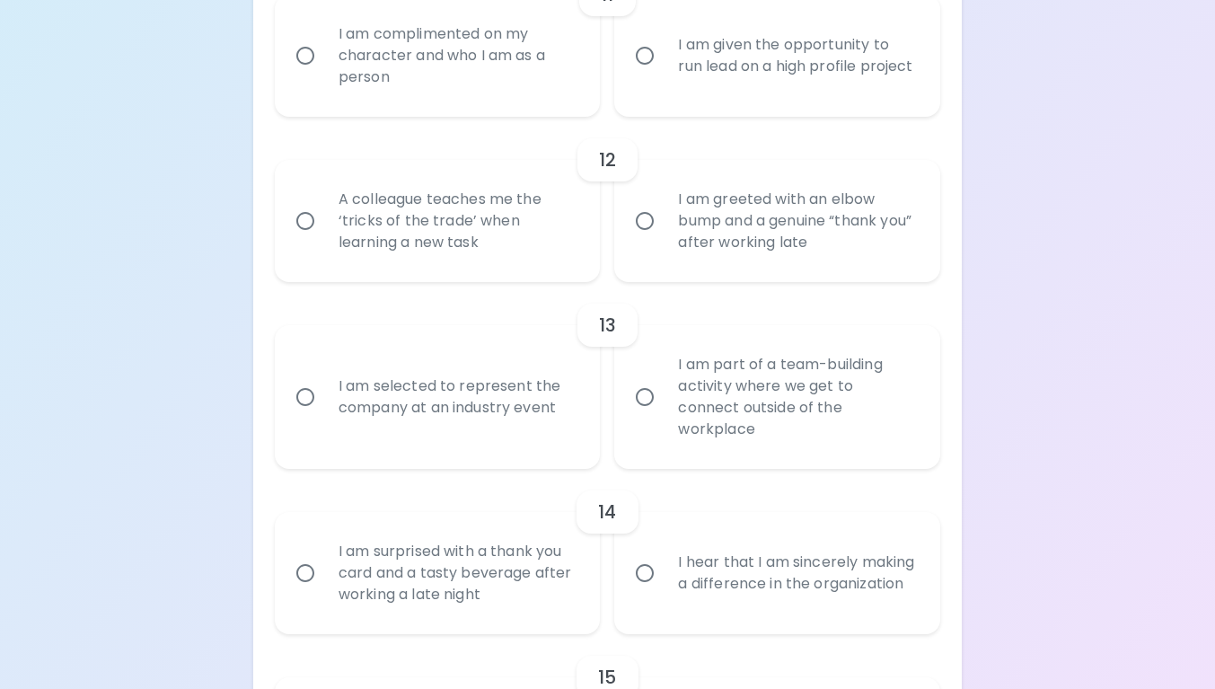
radio input "false"
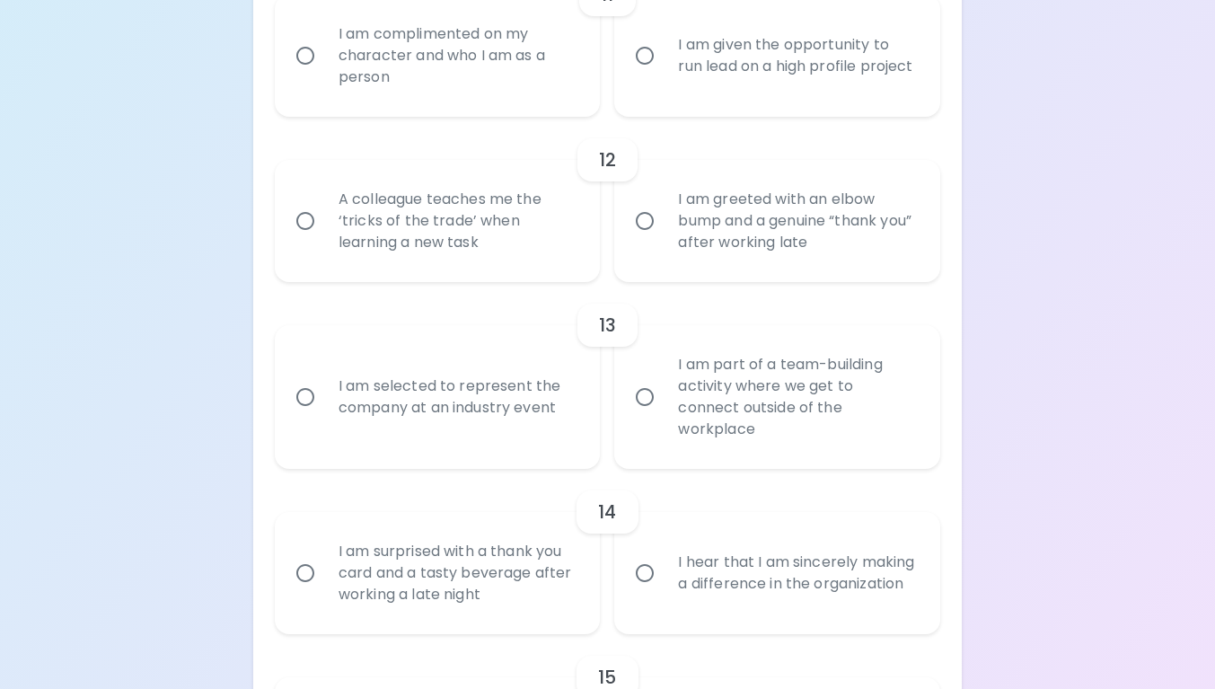
radio input "false"
radio input "true"
radio input "false"
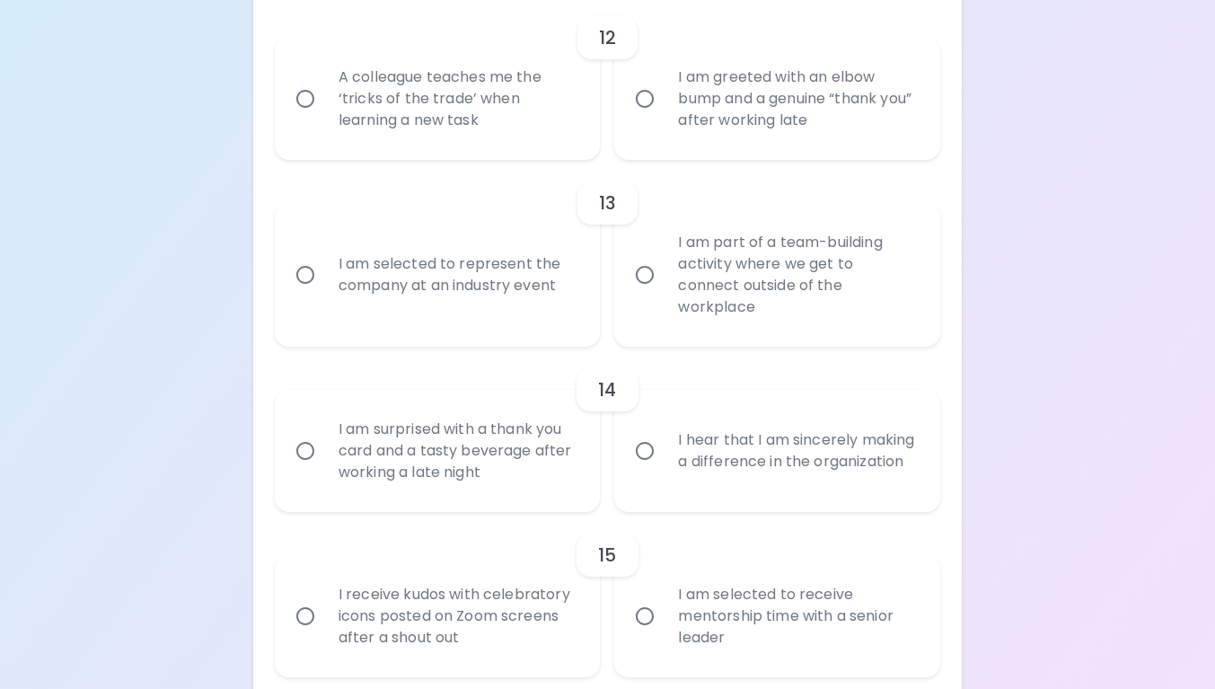
scroll to position [2254, 0]
click at [433, 149] on div "A colleague teaches me the ‘tricks of the trade’ when learning a new task" at bounding box center [457, 98] width 267 height 108
click at [324, 117] on input "A colleague teaches me the ‘tricks of the trade’ when learning a new task" at bounding box center [305, 98] width 38 height 38
radio input "false"
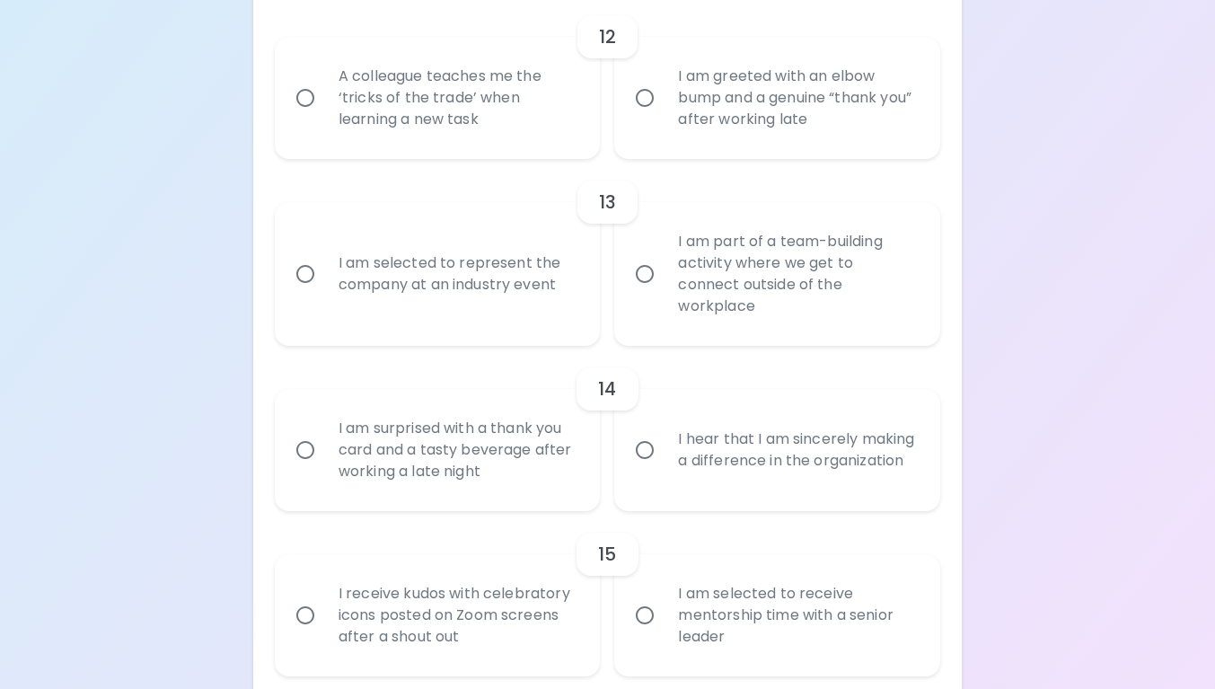
radio input "false"
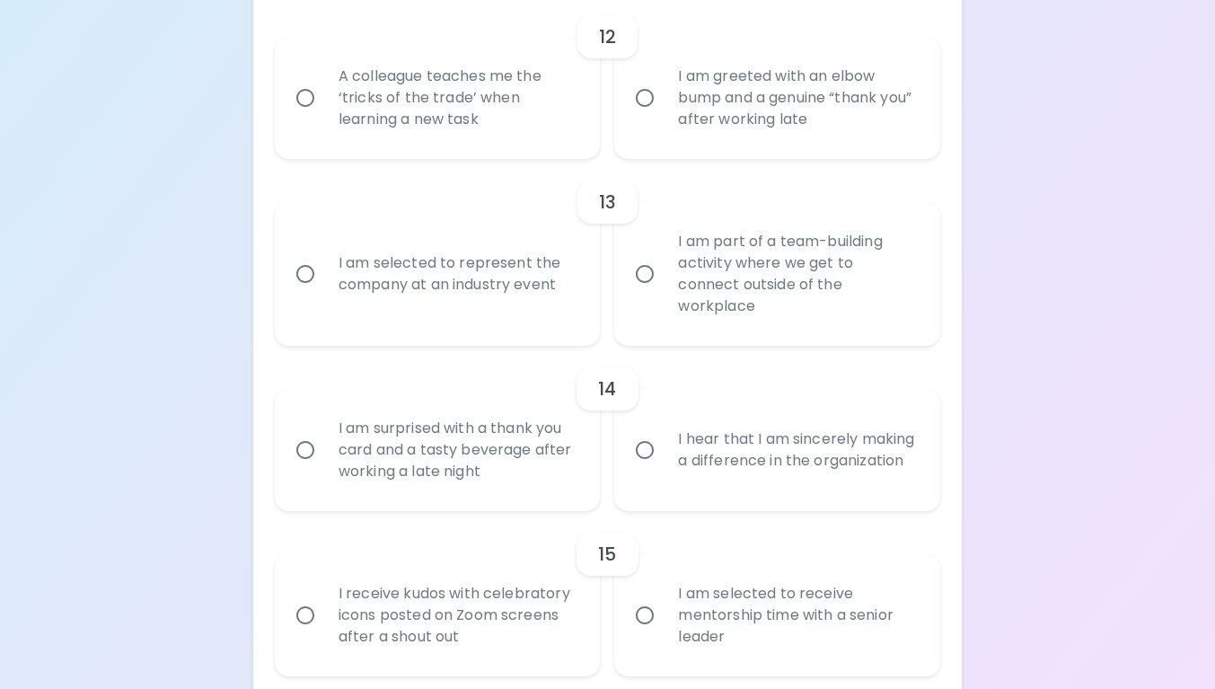
radio input "false"
radio input "true"
radio input "false"
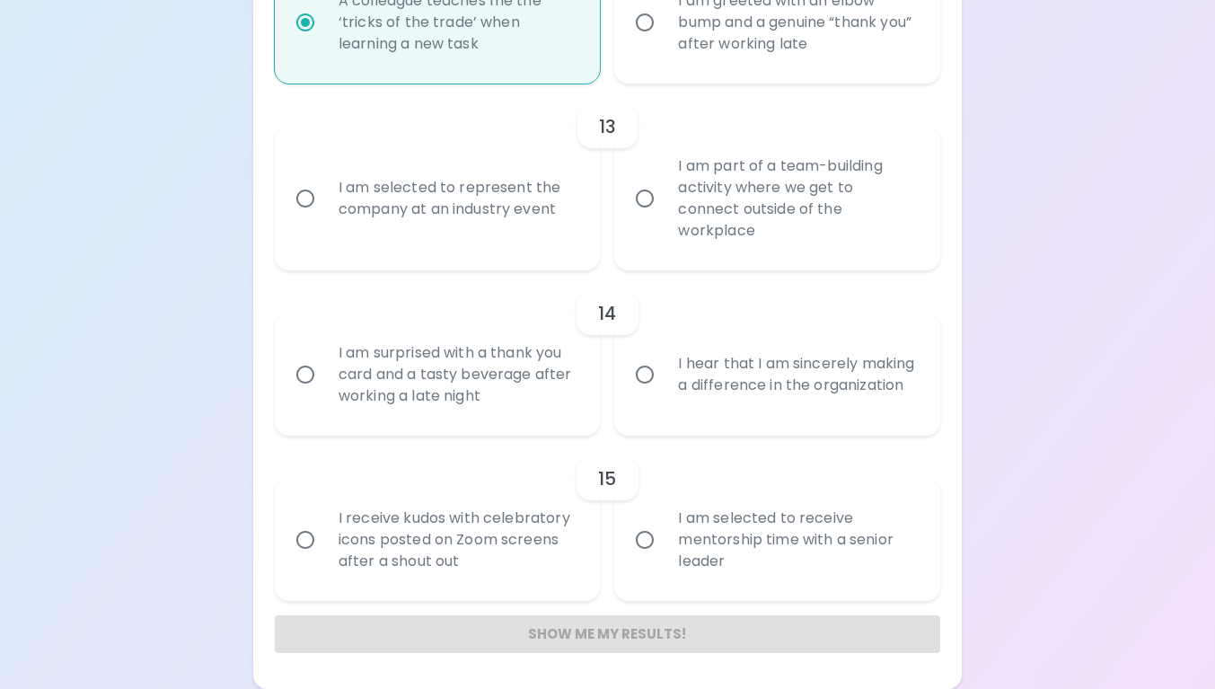
scroll to position [2350, 0]
click at [837, 205] on div "I am part of a team-building activity where we get to connect outside of the wo…" at bounding box center [796, 198] width 267 height 129
click at [663, 205] on input "I am part of a team-building activity where we get to connect outside of the wo…" at bounding box center [645, 199] width 38 height 38
radio input "false"
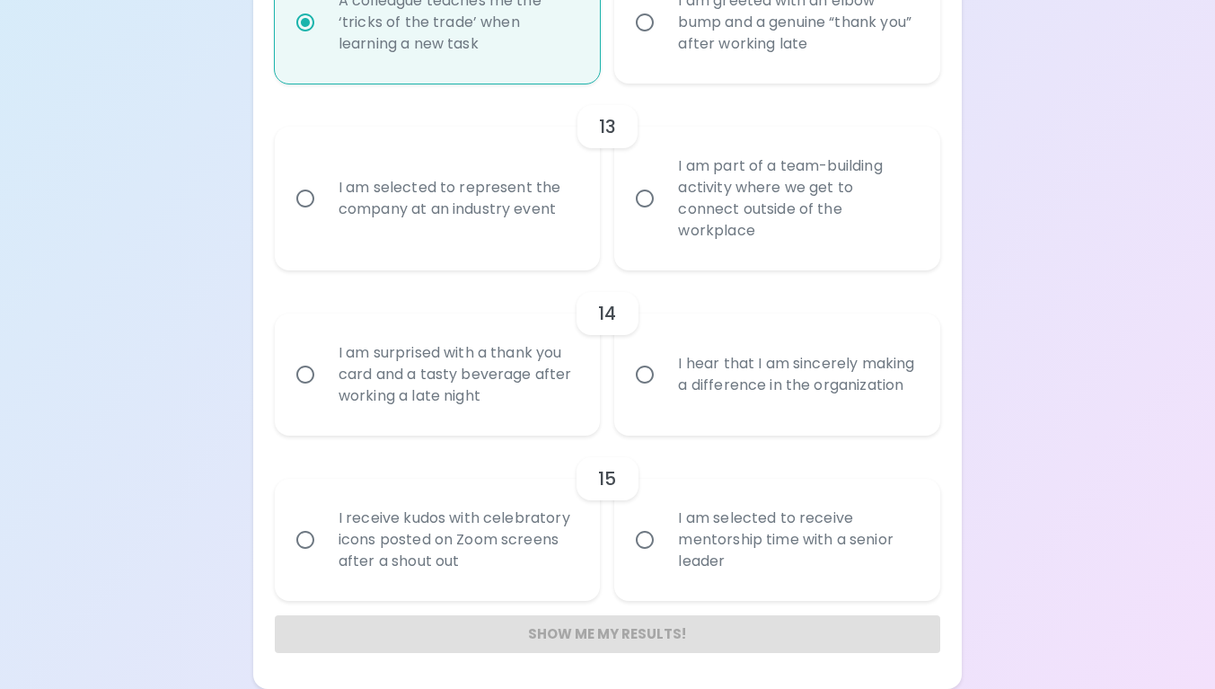
radio input "false"
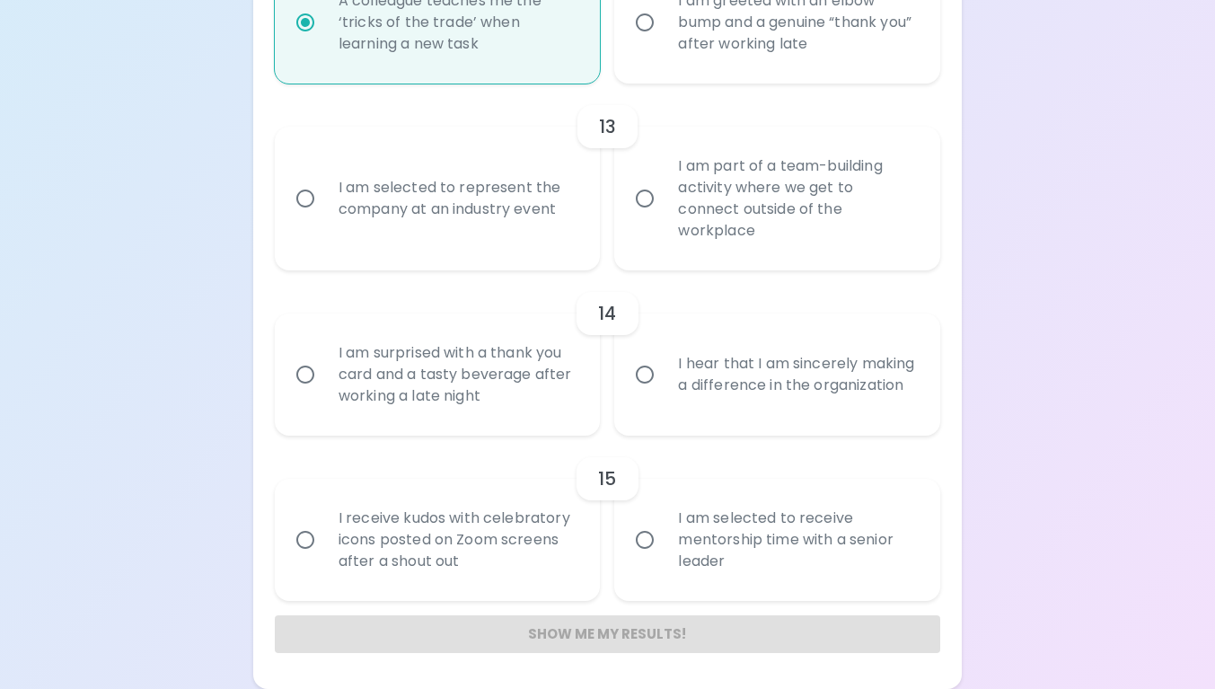
radio input "false"
radio input "true"
radio input "false"
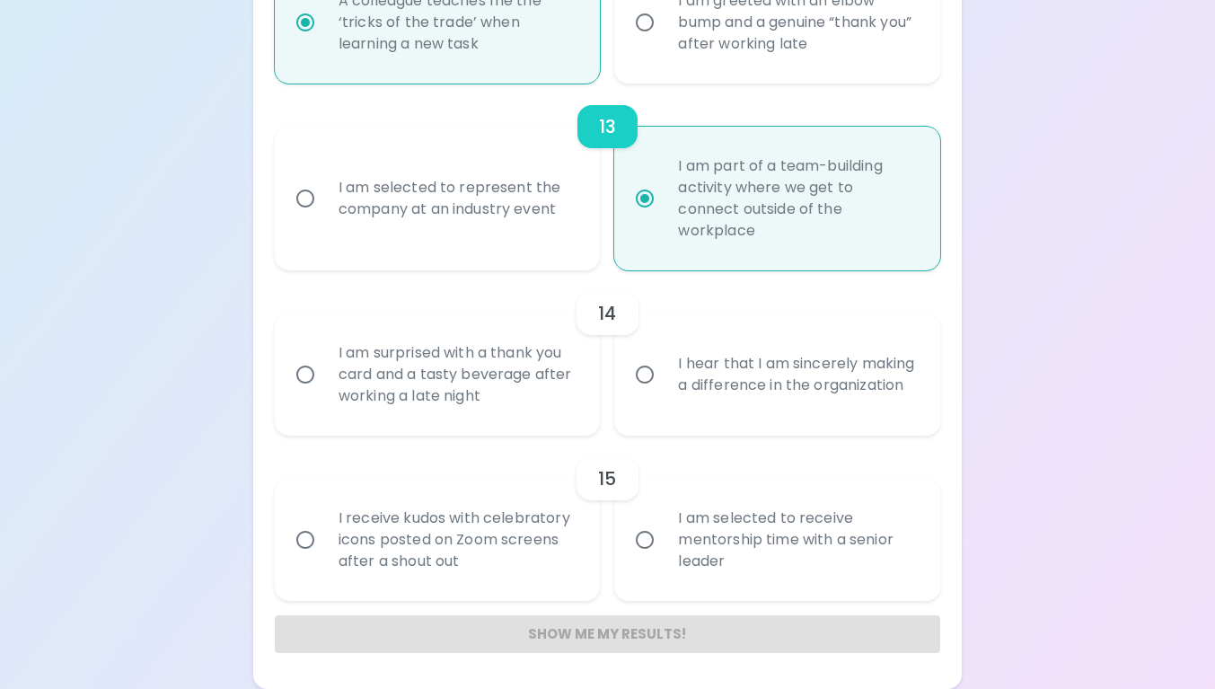
click at [881, 381] on div "I hear that I am sincerely making a difference in the organization" at bounding box center [796, 374] width 267 height 86
click at [663, 381] on input "I hear that I am sincerely making a difference in the organization" at bounding box center [645, 375] width 38 height 38
radio input "false"
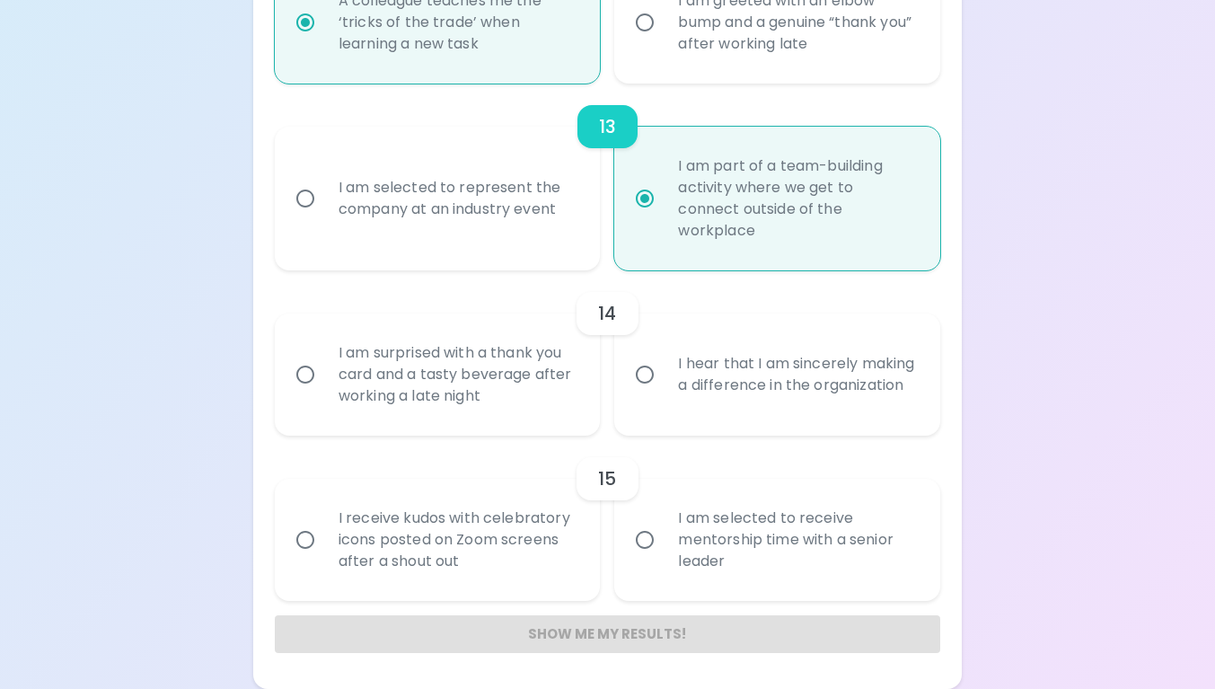
radio input "false"
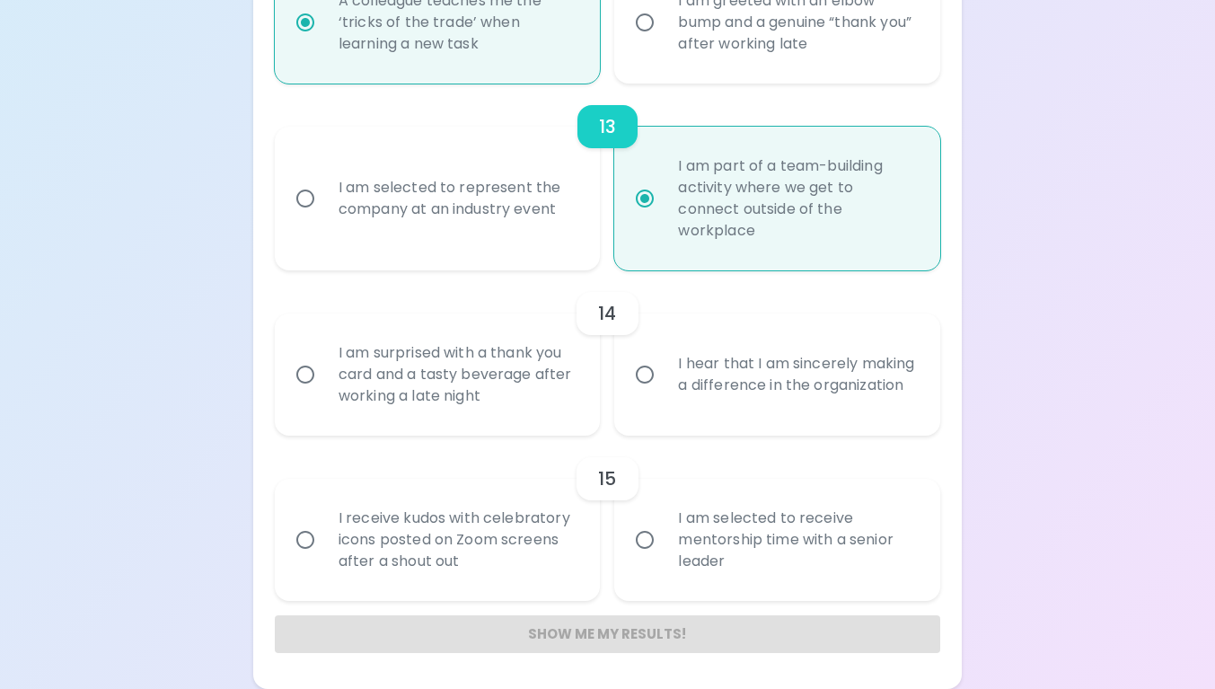
radio input "false"
radio input "true"
radio input "false"
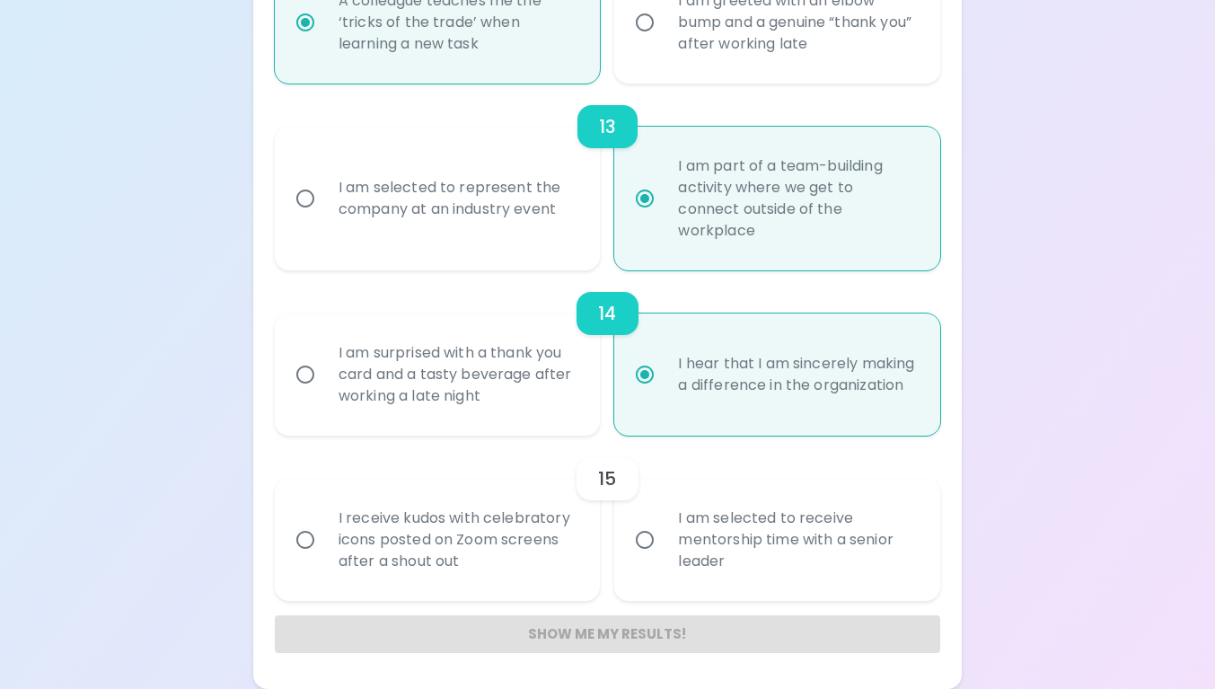
click at [878, 539] on div "I am selected to receive mentorship time with a senior leader" at bounding box center [796, 540] width 267 height 108
click at [663, 539] on input "I am selected to receive mentorship time with a senior leader" at bounding box center [645, 540] width 38 height 38
radio input "false"
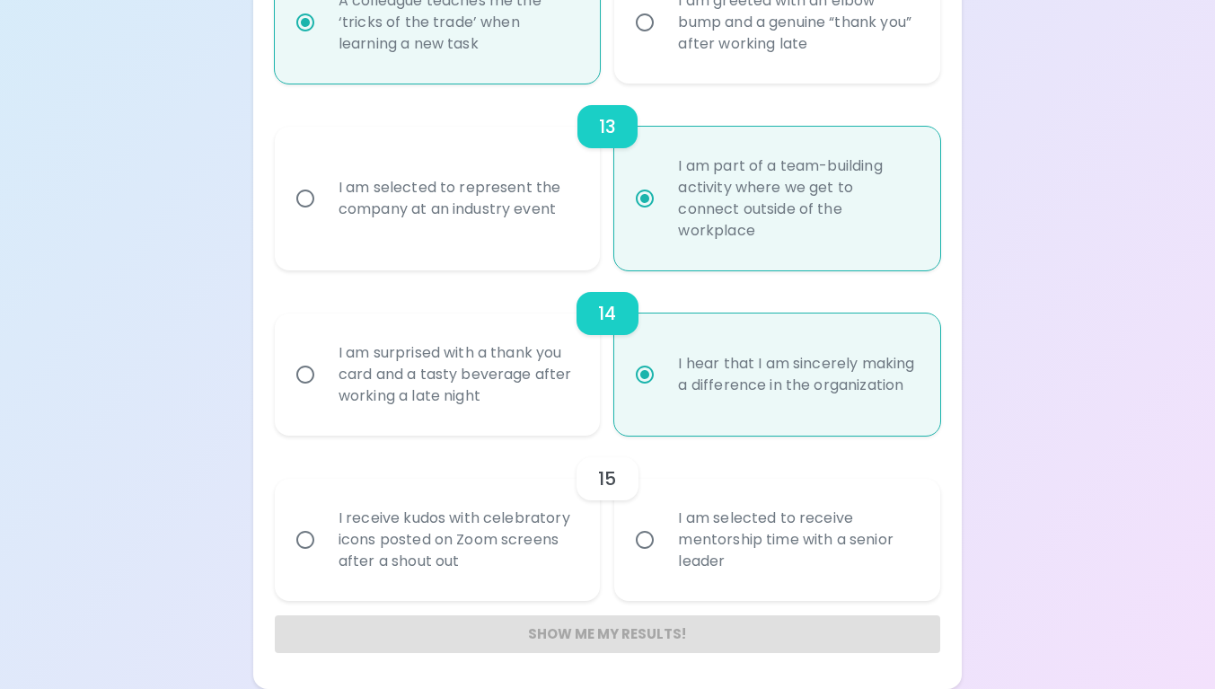
radio input "false"
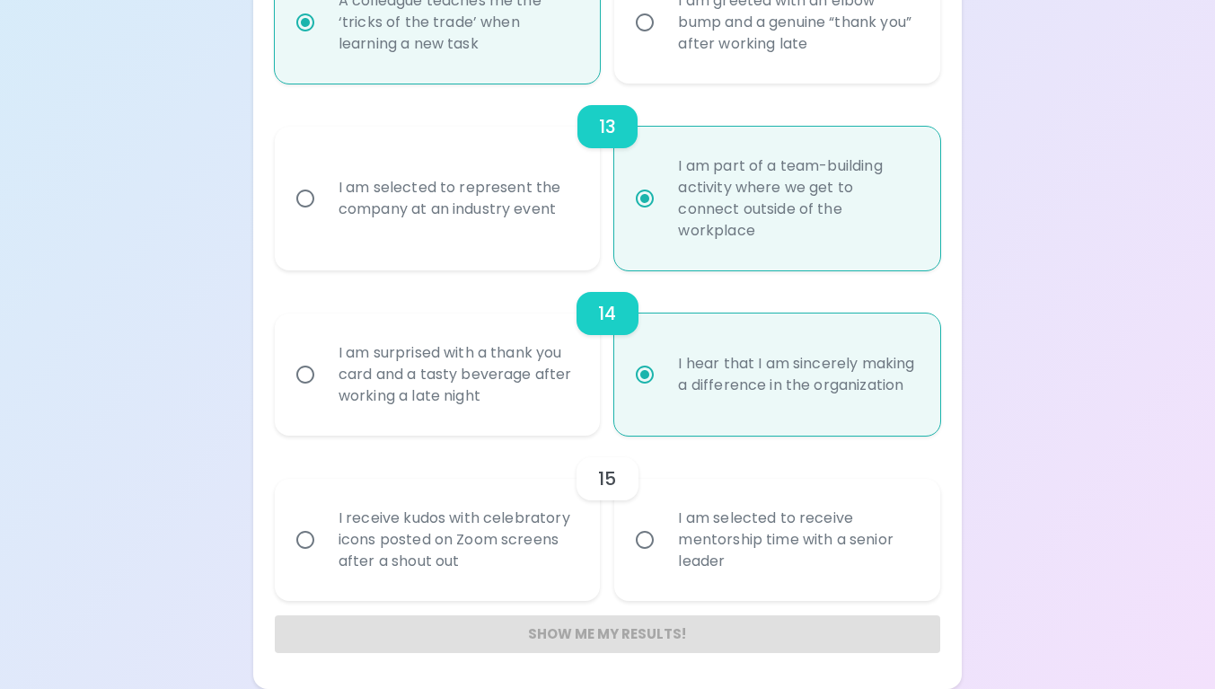
radio input "false"
radio input "true"
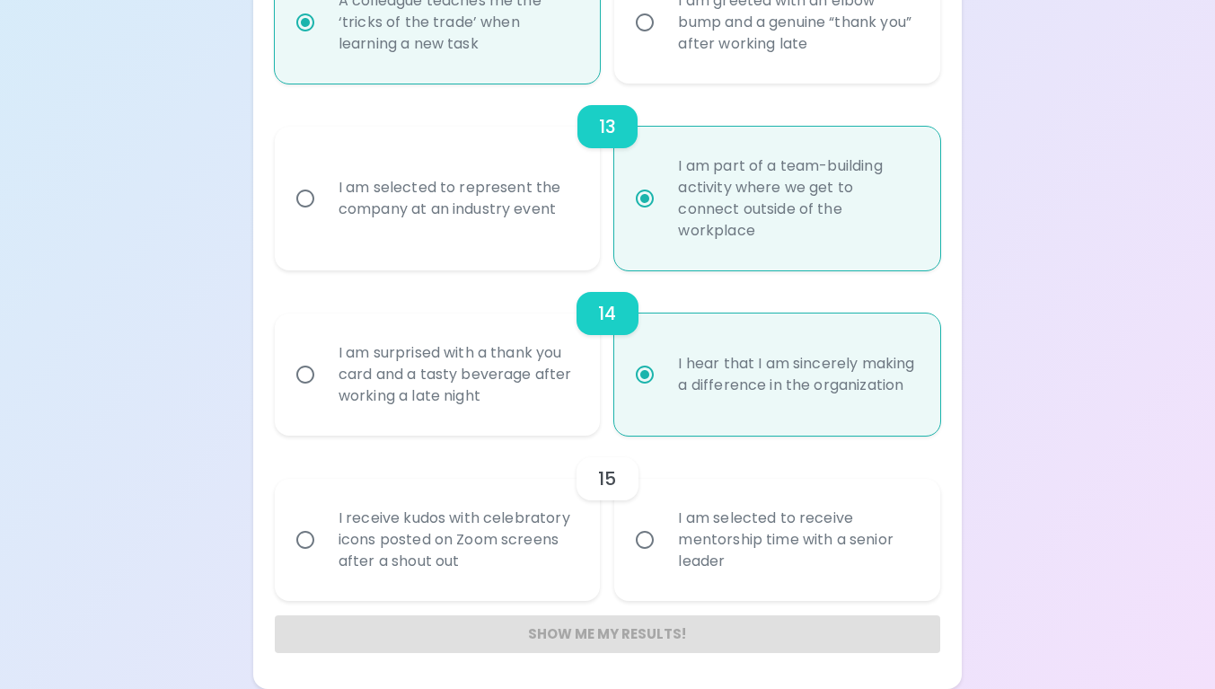
radio input "false"
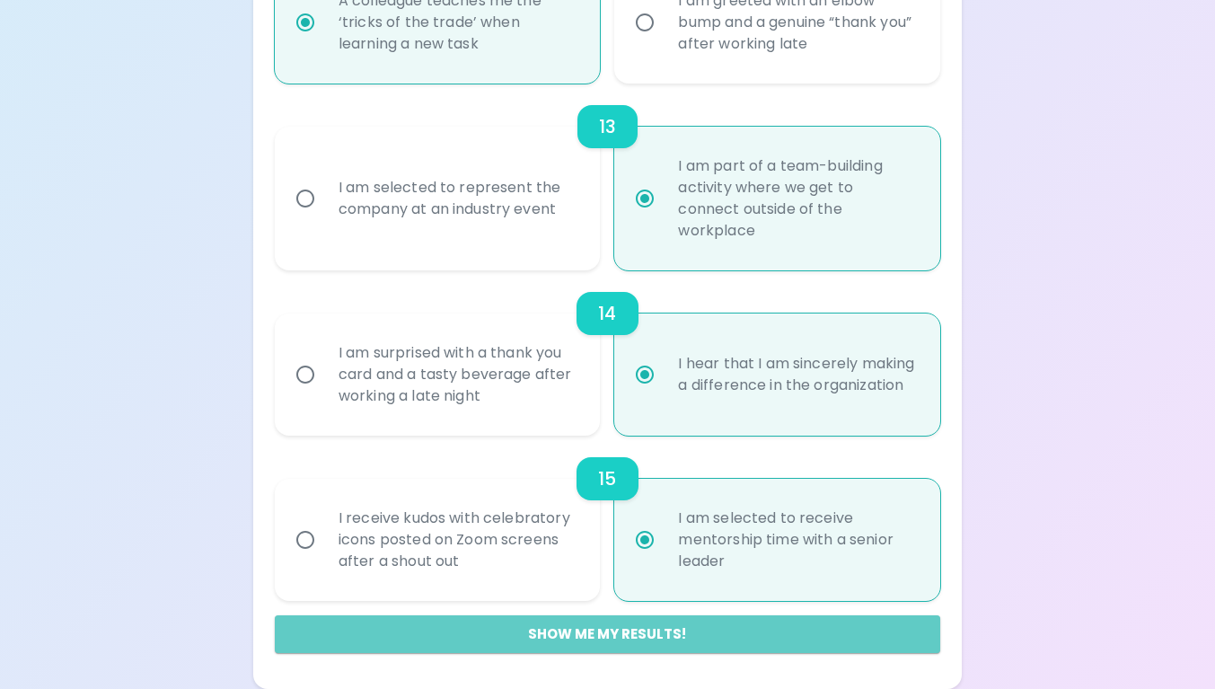
click at [839, 645] on button "Show me my results!" at bounding box center [607, 634] width 665 height 38
radio input "false"
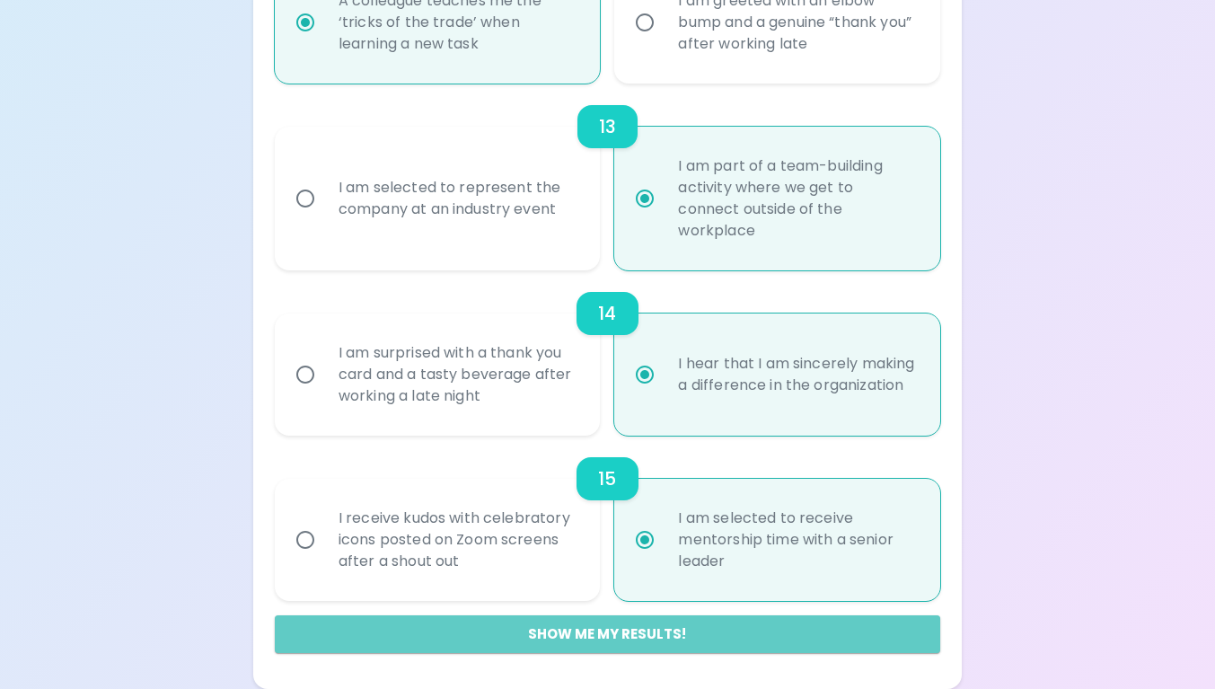
radio input "false"
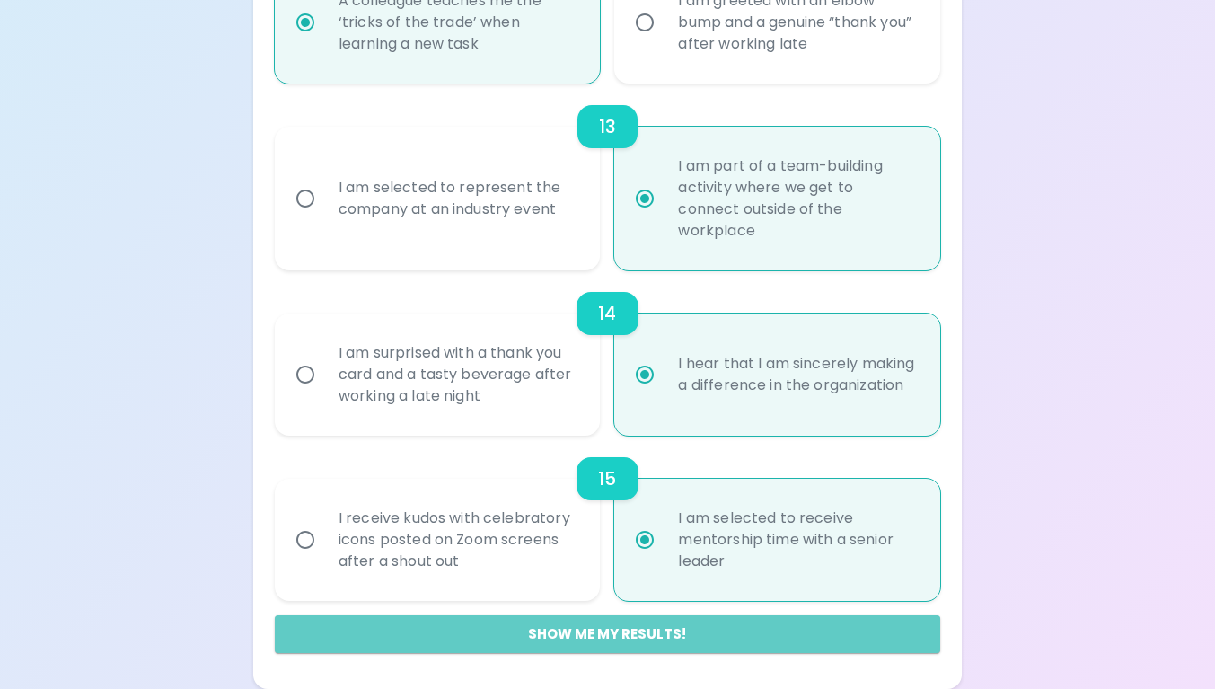
radio input "false"
radio input "true"
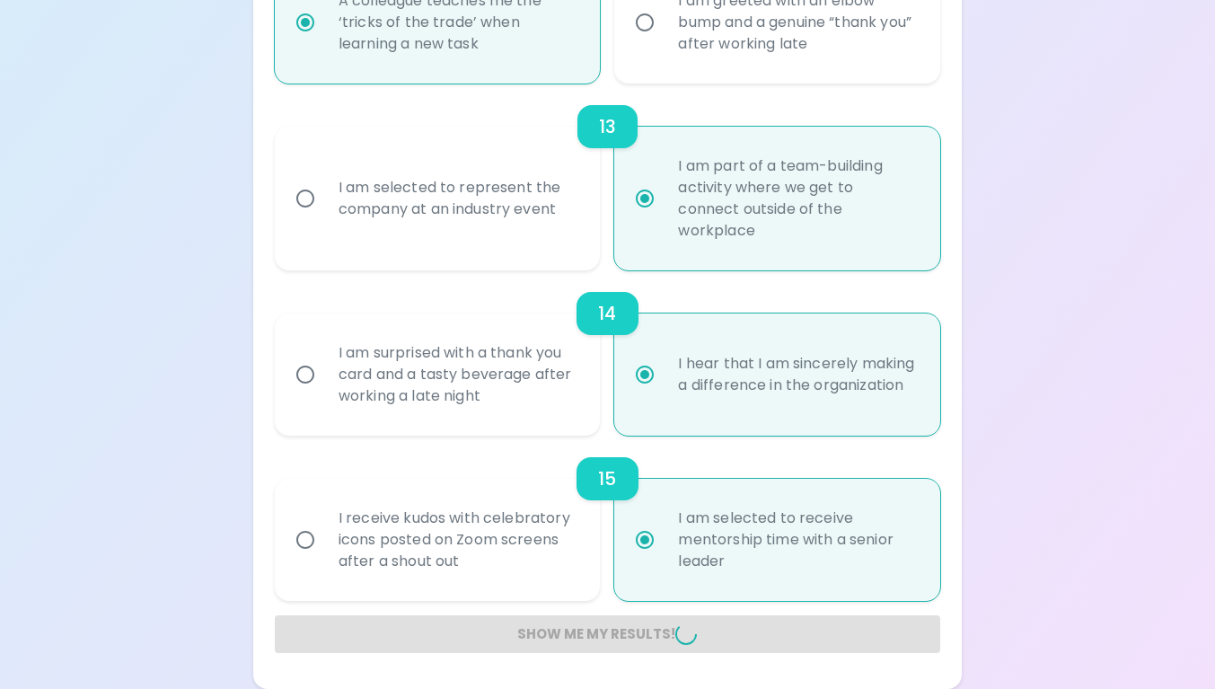
radio input "false"
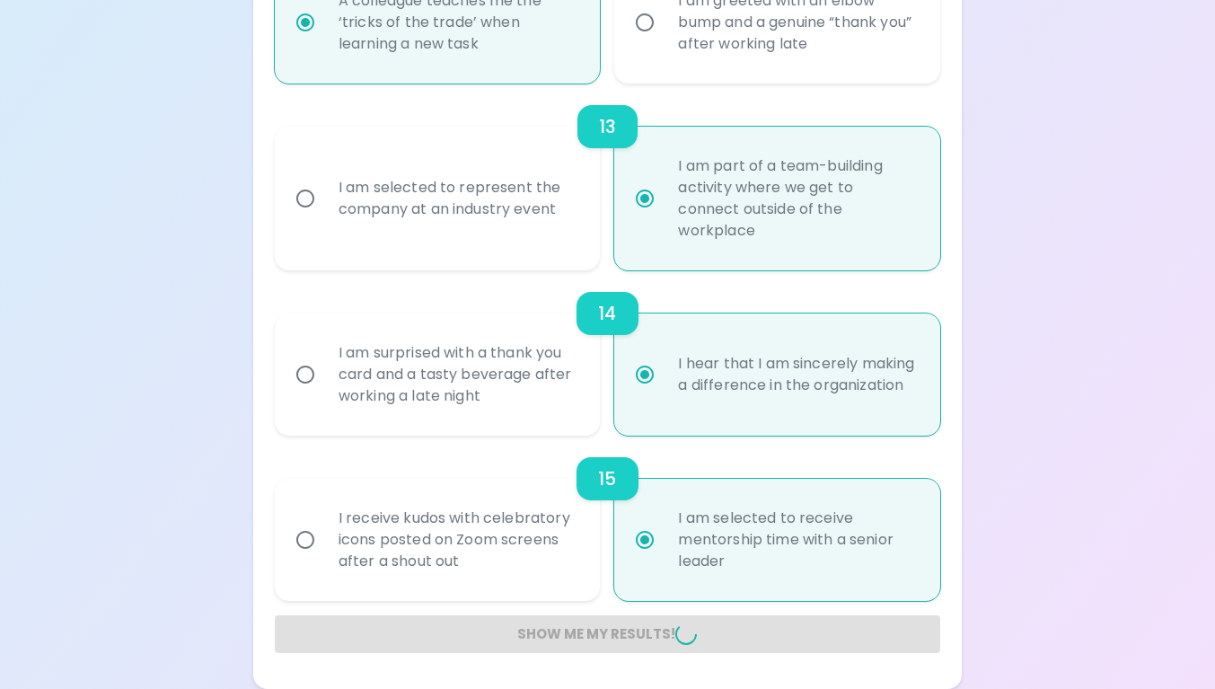
radio input "false"
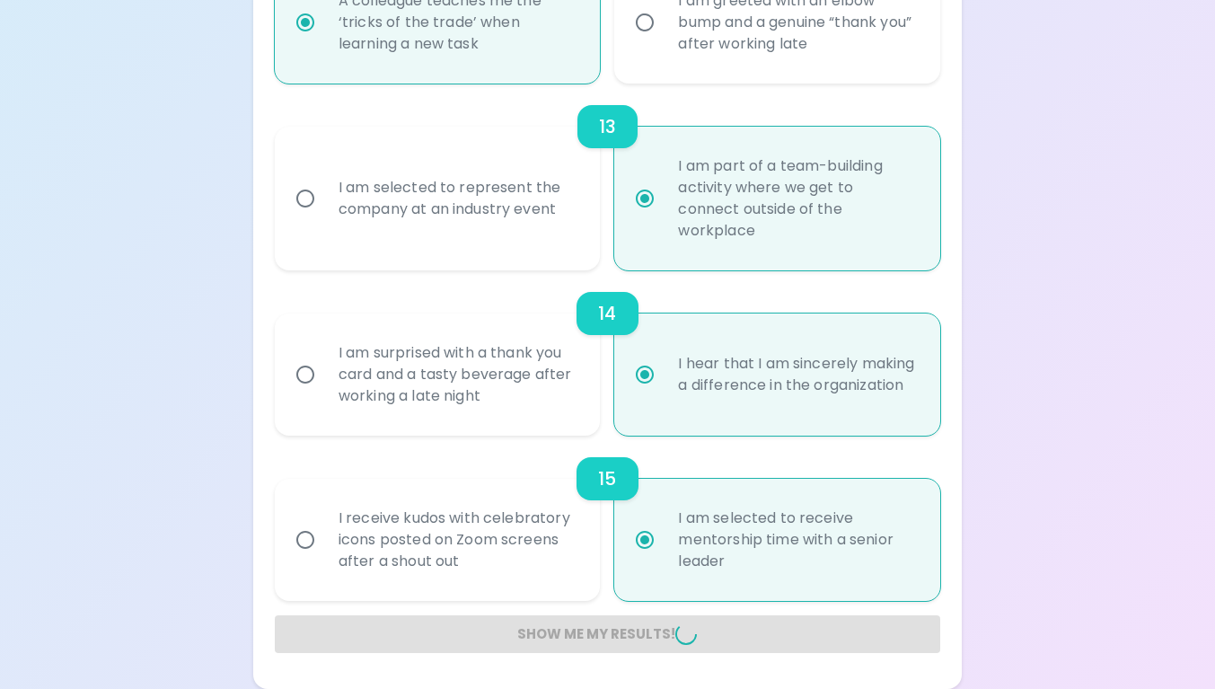
radio input "false"
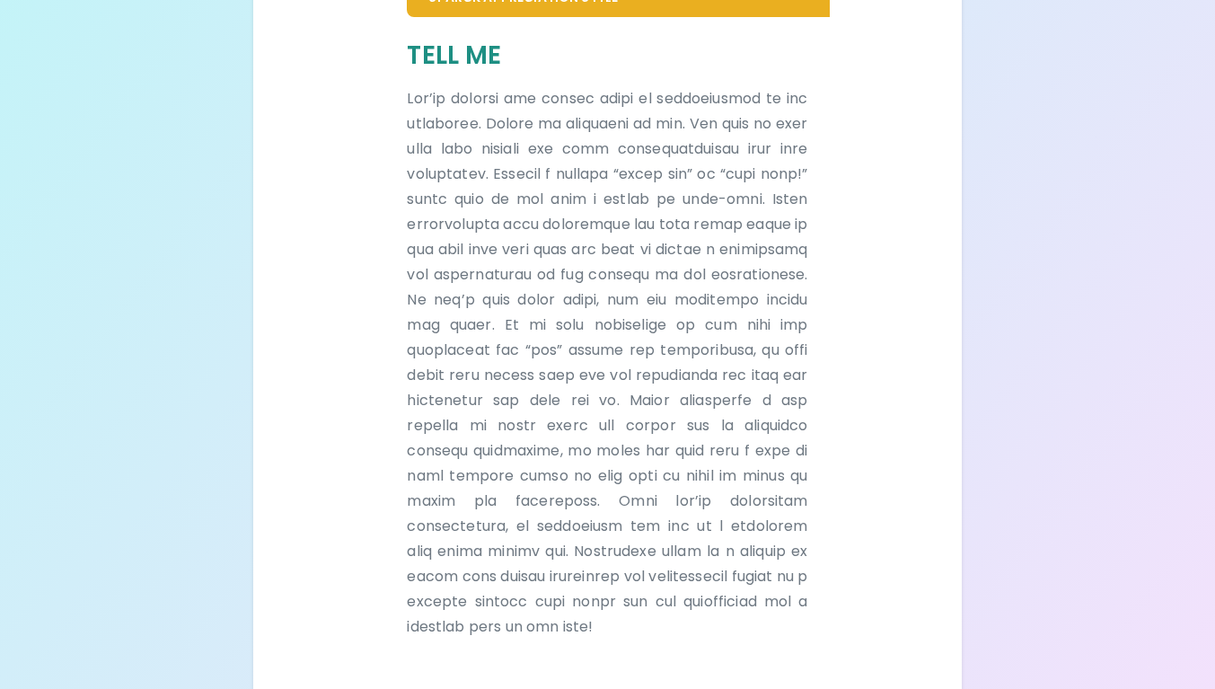
scroll to position [435, 0]
